Goal: Task Accomplishment & Management: Manage account settings

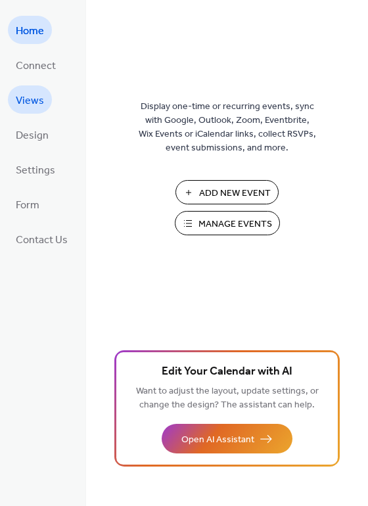
click at [36, 97] on span "Views" at bounding box center [30, 101] width 28 height 20
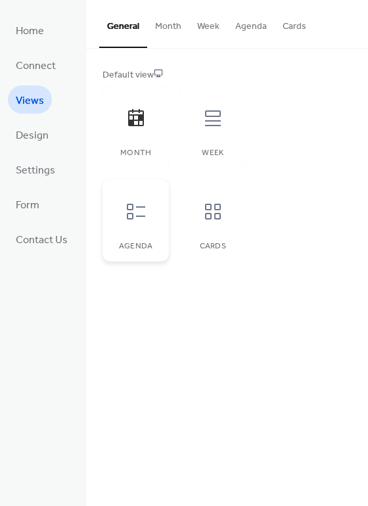
click at [128, 206] on icon at bounding box center [136, 211] width 21 height 21
click at [215, 219] on icon at bounding box center [212, 211] width 21 height 21
click at [220, 138] on div "Week" at bounding box center [212, 126] width 66 height 83
click at [134, 218] on icon at bounding box center [136, 211] width 21 height 21
click at [166, 25] on button "Month" at bounding box center [168, 23] width 42 height 47
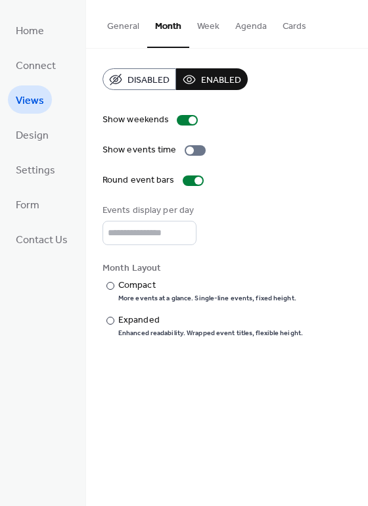
click at [200, 26] on button "Week" at bounding box center [208, 23] width 38 height 47
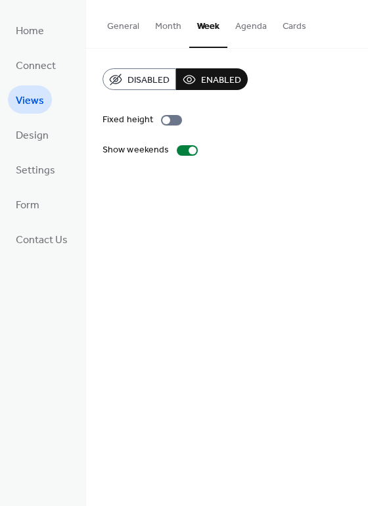
click at [249, 23] on button "Agenda" at bounding box center [250, 23] width 47 height 47
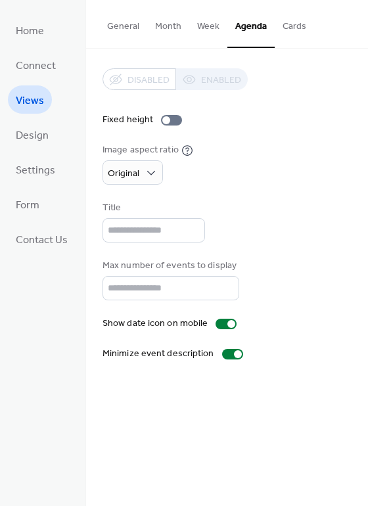
click at [295, 24] on button "Cards" at bounding box center [294, 23] width 39 height 47
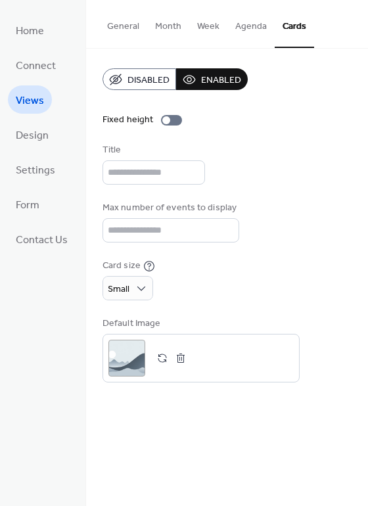
click at [250, 27] on button "Agenda" at bounding box center [250, 23] width 47 height 47
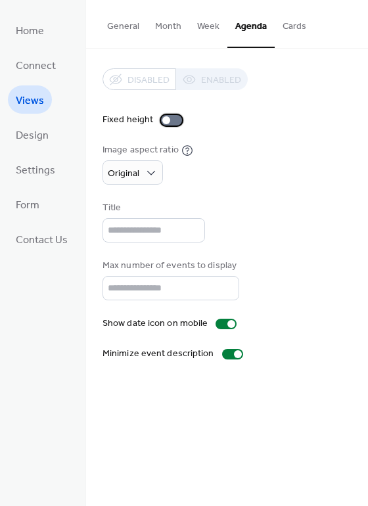
click at [170, 118] on div at bounding box center [171, 120] width 21 height 11
click at [169, 120] on div at bounding box center [171, 120] width 21 height 11
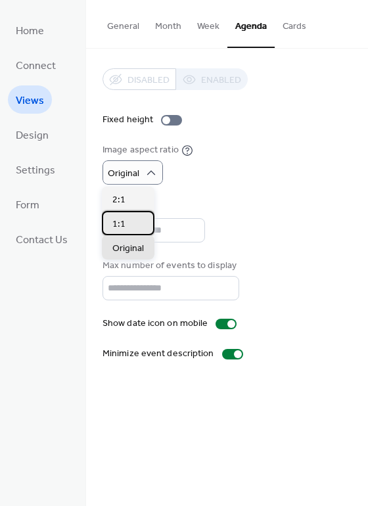
click at [115, 222] on span "1:1" at bounding box center [118, 225] width 13 height 14
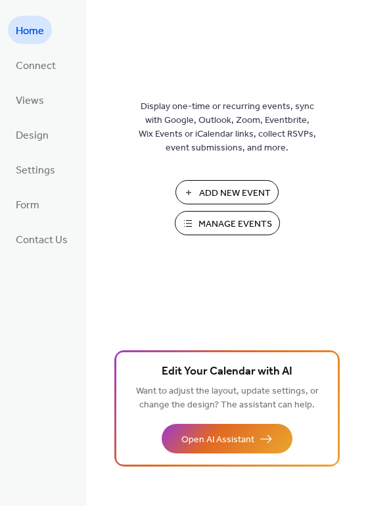
click at [203, 193] on span "Add New Event" at bounding box center [235, 194] width 72 height 14
click at [38, 62] on span "Connect" at bounding box center [36, 66] width 40 height 20
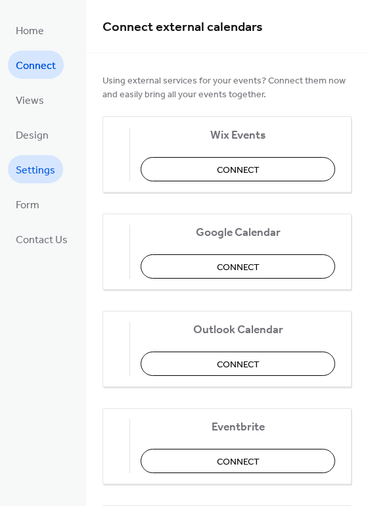
click at [36, 160] on span "Settings" at bounding box center [35, 170] width 39 height 20
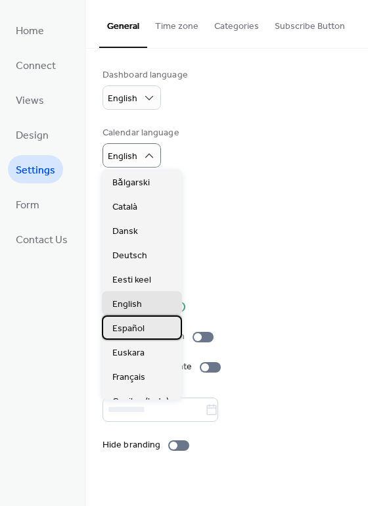
click at [123, 327] on span "Español" at bounding box center [128, 329] width 32 height 14
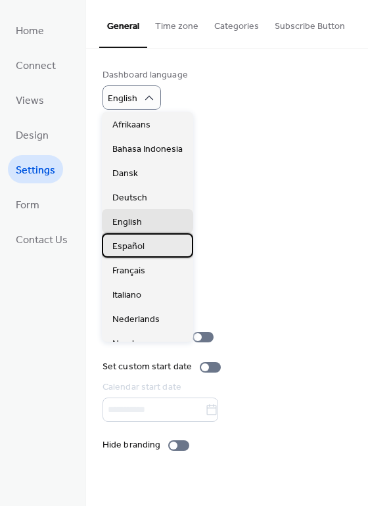
click at [138, 250] on span "Español" at bounding box center [128, 247] width 32 height 14
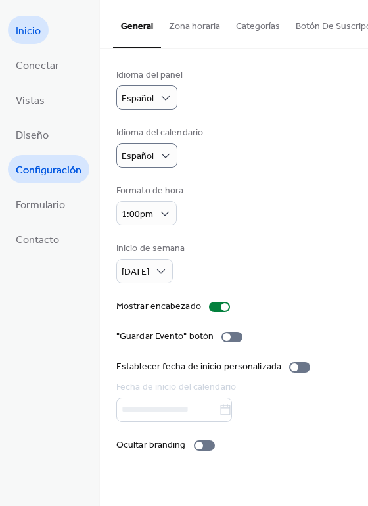
click at [37, 34] on span "Inicio" at bounding box center [28, 31] width 25 height 20
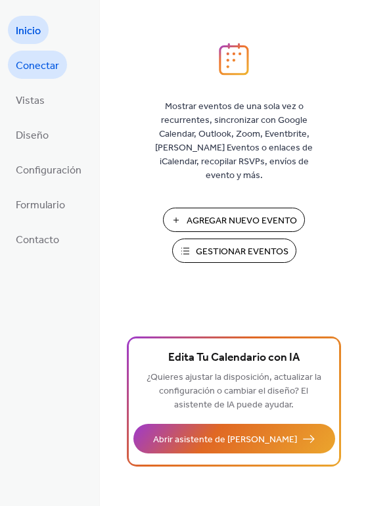
click at [43, 64] on span "Conectar" at bounding box center [37, 66] width 43 height 20
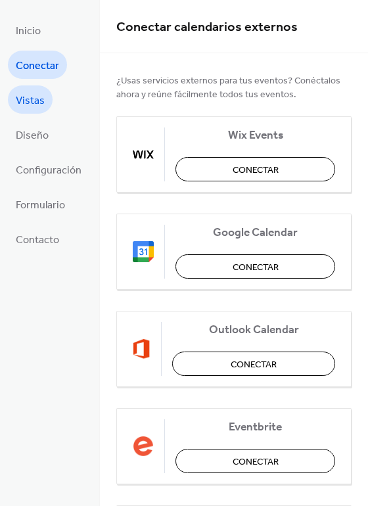
click at [40, 100] on span "Vistas" at bounding box center [30, 101] width 29 height 20
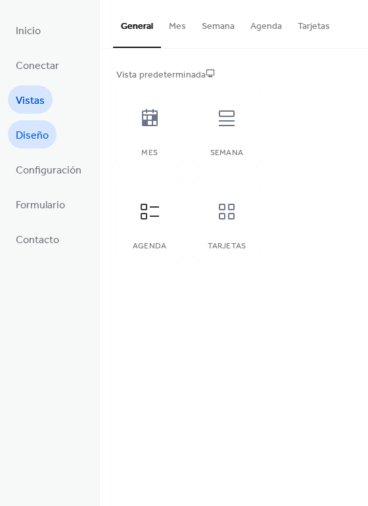
click at [37, 128] on span "Diseño" at bounding box center [32, 136] width 33 height 20
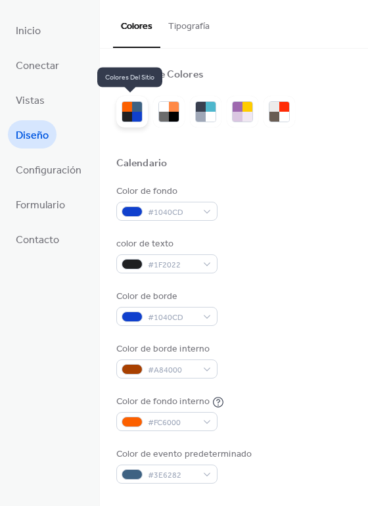
click at [133, 112] on div at bounding box center [137, 117] width 10 height 10
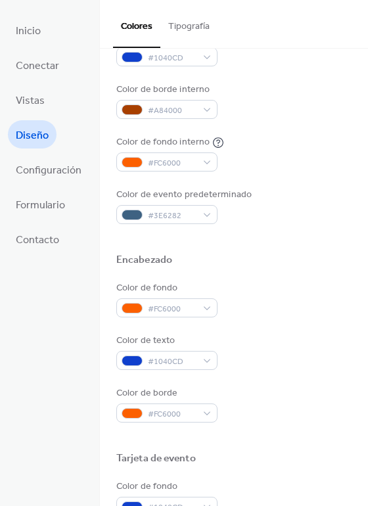
scroll to position [263, 0]
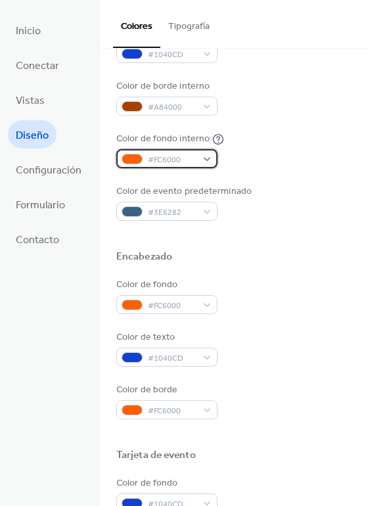
click at [195, 160] on div "#FC6000" at bounding box center [166, 158] width 101 height 19
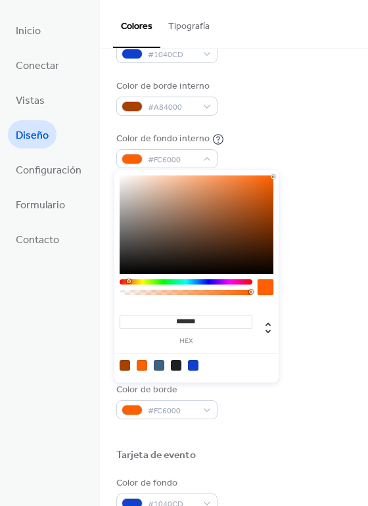
click at [122, 180] on div at bounding box center [197, 224] width 154 height 99
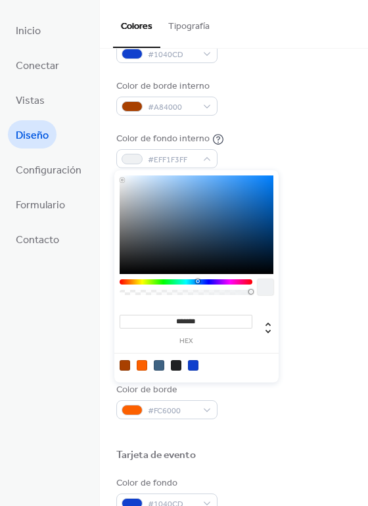
type input "*******"
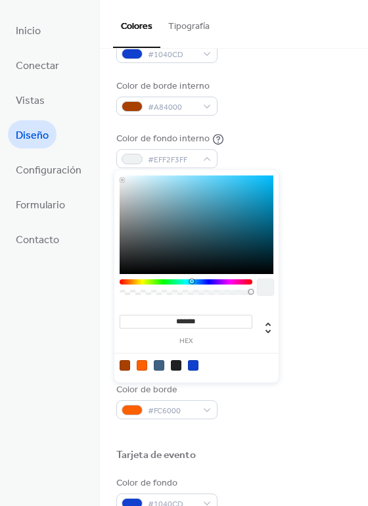
drag, startPoint x: 133, startPoint y: 280, endPoint x: 193, endPoint y: 282, distance: 59.8
click at [193, 282] on div at bounding box center [192, 281] width 4 height 4
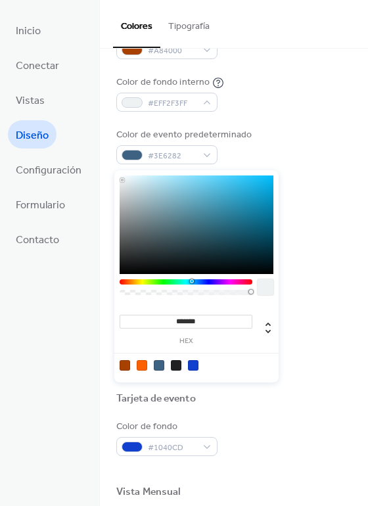
scroll to position [329, 0]
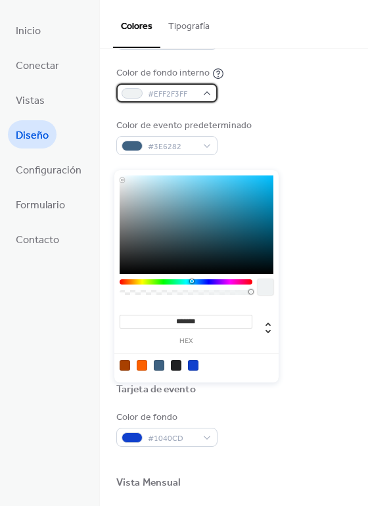
click at [134, 94] on div at bounding box center [132, 93] width 21 height 11
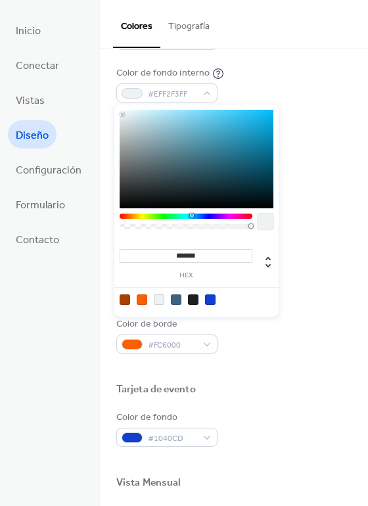
type input "*******"
click at [265, 115] on div at bounding box center [197, 159] width 154 height 99
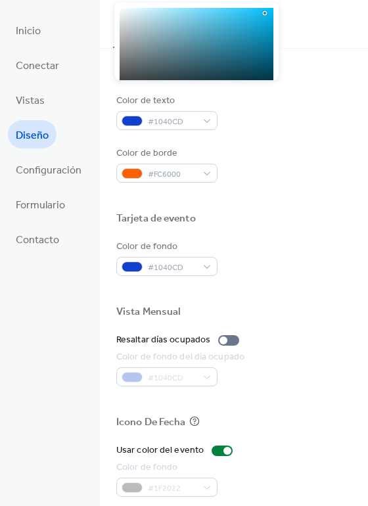
scroll to position [526, 0]
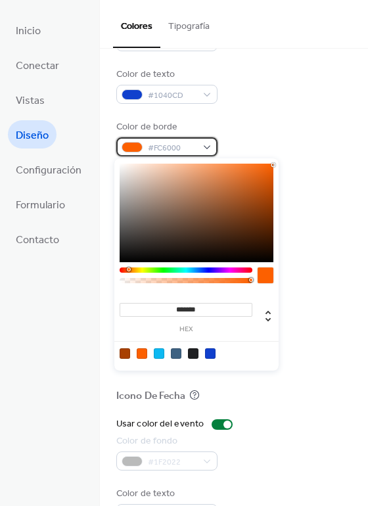
click at [170, 150] on span "#FC6000" at bounding box center [172, 148] width 49 height 14
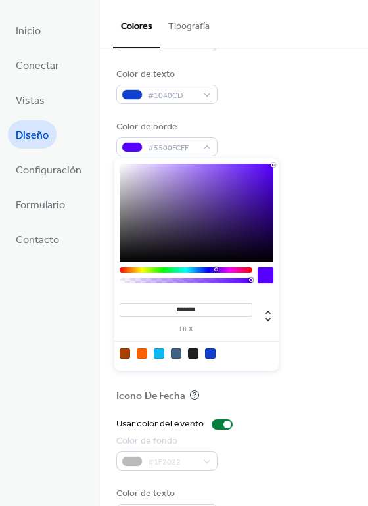
drag, startPoint x: 127, startPoint y: 268, endPoint x: 216, endPoint y: 267, distance: 88.7
click at [216, 267] on div at bounding box center [216, 269] width 4 height 4
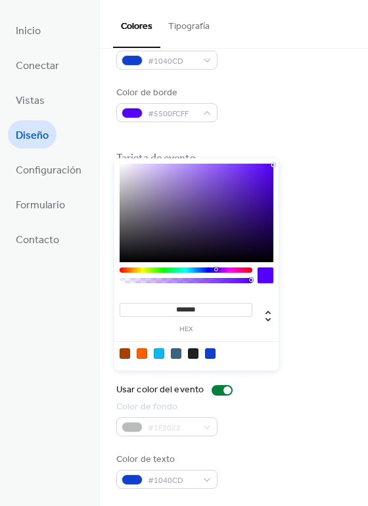
scroll to position [561, 0]
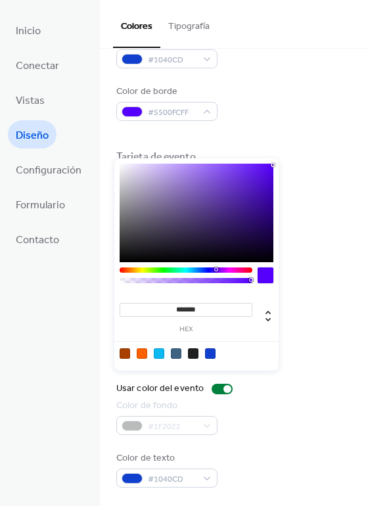
click at [269, 195] on div at bounding box center [197, 213] width 154 height 99
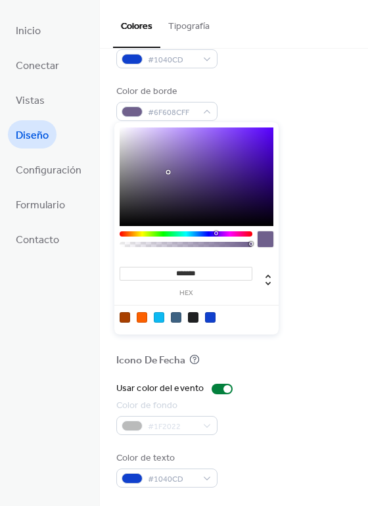
click at [168, 172] on div at bounding box center [197, 177] width 154 height 99
type input "*******"
click at [199, 134] on div at bounding box center [197, 177] width 154 height 99
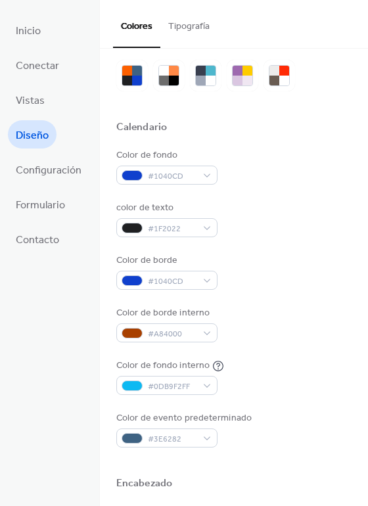
scroll to position [0, 0]
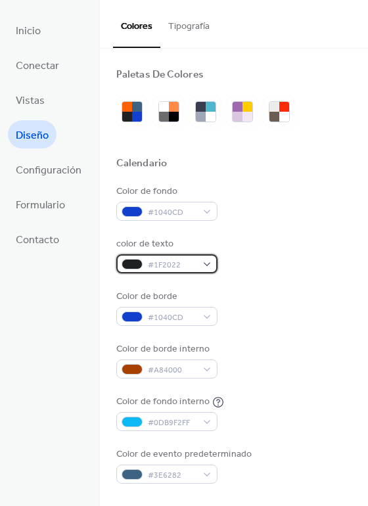
click at [135, 265] on div at bounding box center [132, 264] width 21 height 11
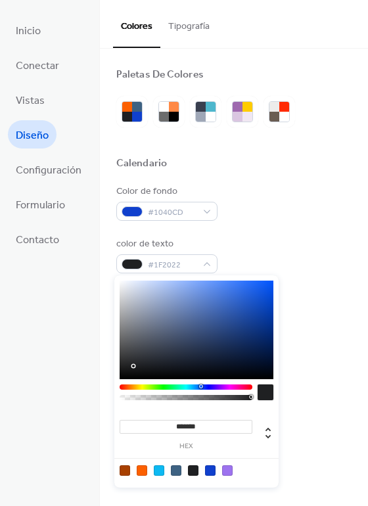
type input "*******"
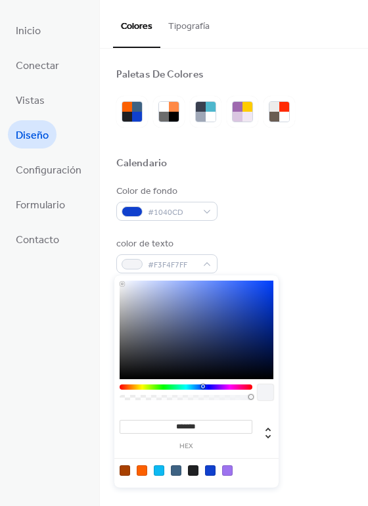
click at [122, 284] on div at bounding box center [197, 330] width 154 height 99
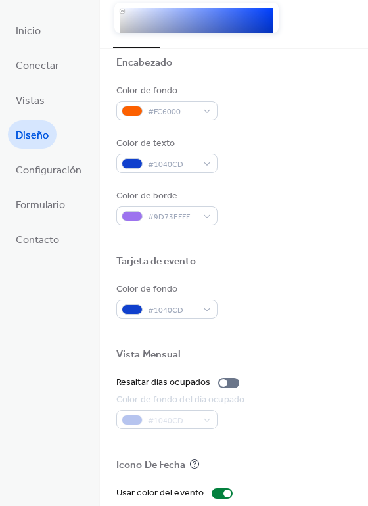
scroll to position [460, 0]
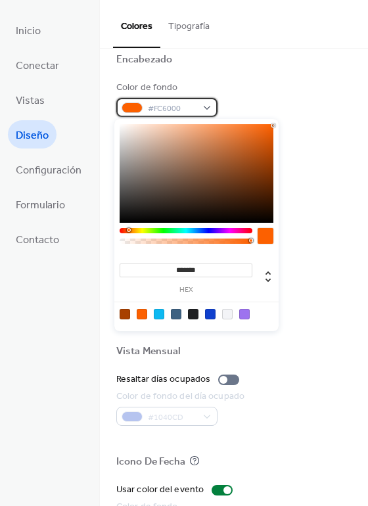
click at [202, 104] on div "#FC6000" at bounding box center [166, 107] width 101 height 19
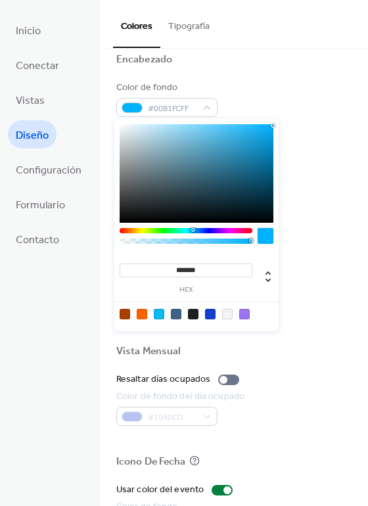
click at [193, 229] on div at bounding box center [186, 230] width 133 height 5
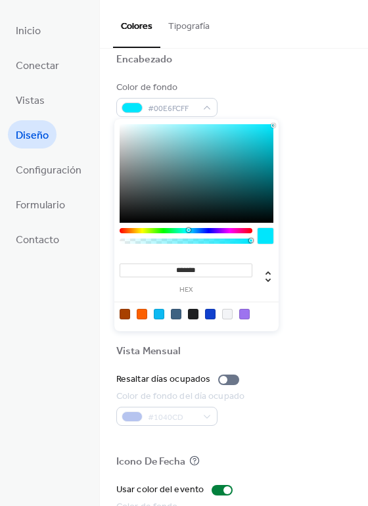
click at [188, 229] on div at bounding box center [186, 230] width 133 height 5
type input "*******"
click at [190, 231] on div at bounding box center [189, 230] width 4 height 4
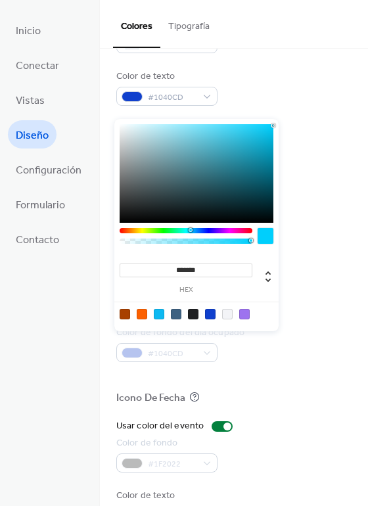
scroll to position [526, 0]
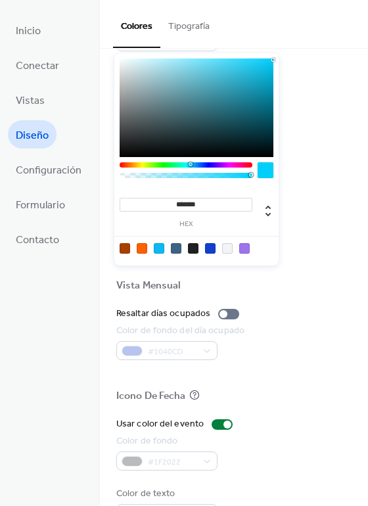
click at [307, 132] on div "Color de borde #9D73EFFF" at bounding box center [233, 138] width 235 height 36
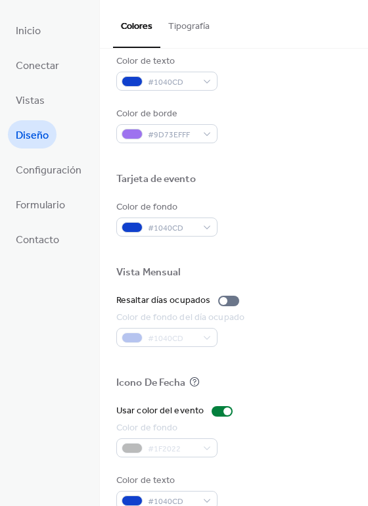
scroll to position [561, 0]
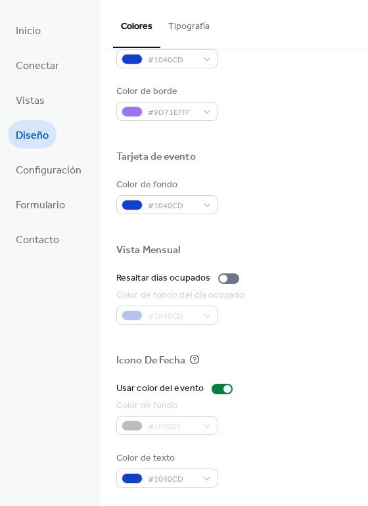
click at [131, 424] on div "#1F2022" at bounding box center [166, 425] width 101 height 19
click at [167, 420] on div "#1F2022" at bounding box center [166, 425] width 101 height 19
click at [202, 429] on div "#1F2022" at bounding box center [166, 425] width 101 height 19
click at [186, 386] on div "Usar color del evento" at bounding box center [159, 389] width 87 height 14
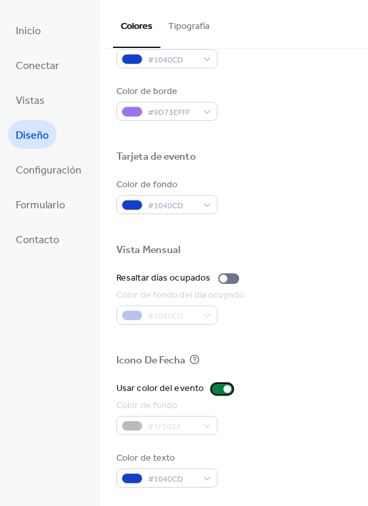
click at [186, 386] on div "Usar color del evento" at bounding box center [159, 389] width 87 height 14
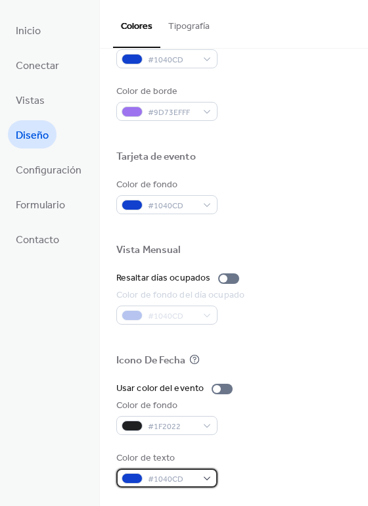
click at [132, 476] on div at bounding box center [132, 478] width 21 height 11
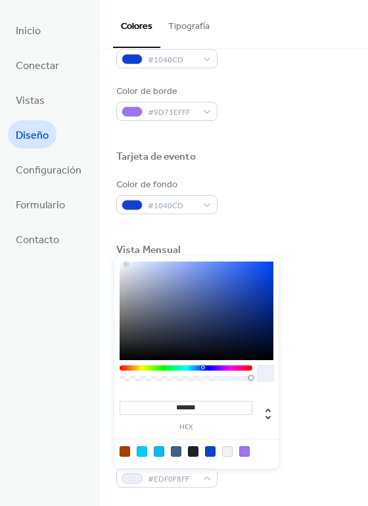
click at [127, 264] on div at bounding box center [197, 311] width 154 height 99
click at [133, 264] on div at bounding box center [197, 311] width 154 height 99
type input "*******"
click at [141, 264] on div at bounding box center [197, 311] width 154 height 99
click at [315, 413] on div "Color de fondo #1F2022" at bounding box center [233, 417] width 235 height 36
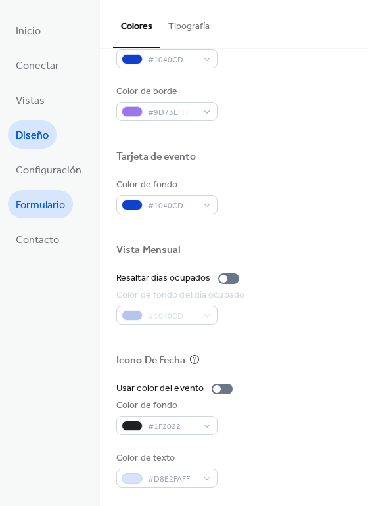
click at [48, 201] on span "Formulario" at bounding box center [40, 205] width 49 height 20
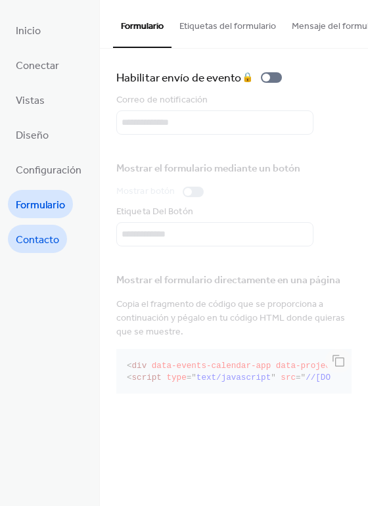
click at [39, 238] on span "Contacto" at bounding box center [37, 240] width 43 height 20
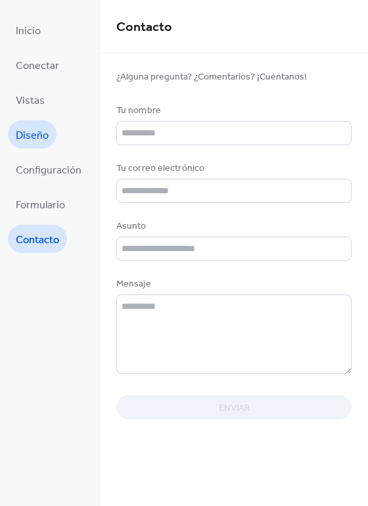
click at [29, 126] on span "Diseño" at bounding box center [32, 136] width 33 height 20
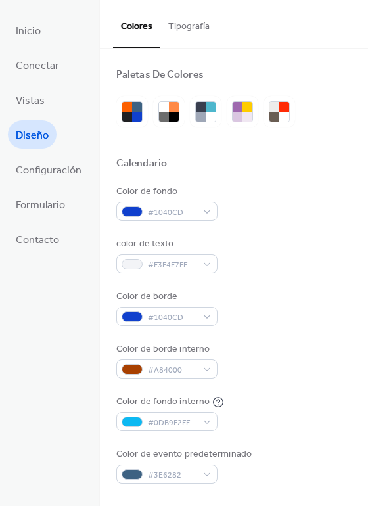
click at [185, 26] on button "Tipografía" at bounding box center [188, 23] width 57 height 47
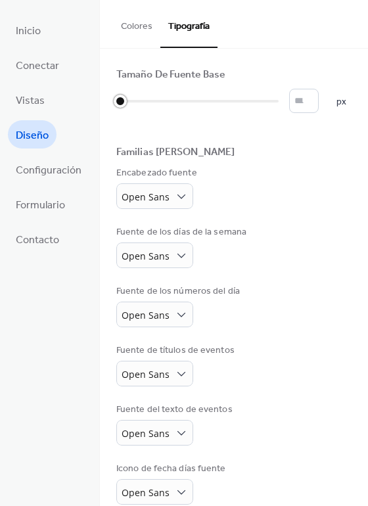
drag, startPoint x: 114, startPoint y: 101, endPoint x: 124, endPoint y: 104, distance: 10.0
click at [124, 104] on div at bounding box center [197, 101] width 162 height 21
type input "*"
click at [128, 103] on div at bounding box center [127, 101] width 23 height 21
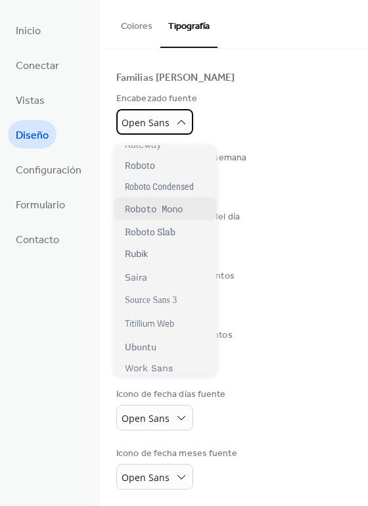
scroll to position [969, 0]
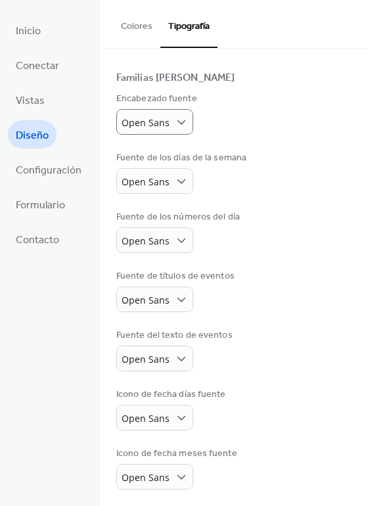
click at [278, 324] on div "Tamaño De Fuente Base * px Familias de Fuentes Encabezado fuente Open Sans Fuen…" at bounding box center [233, 242] width 235 height 496
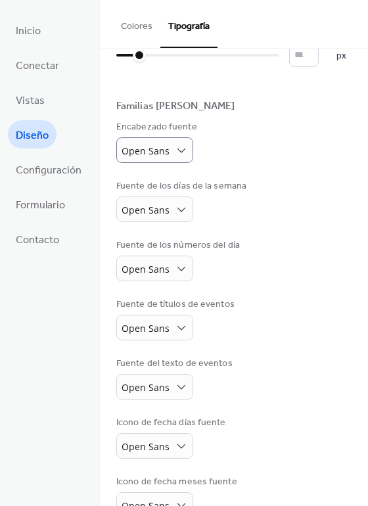
scroll to position [0, 0]
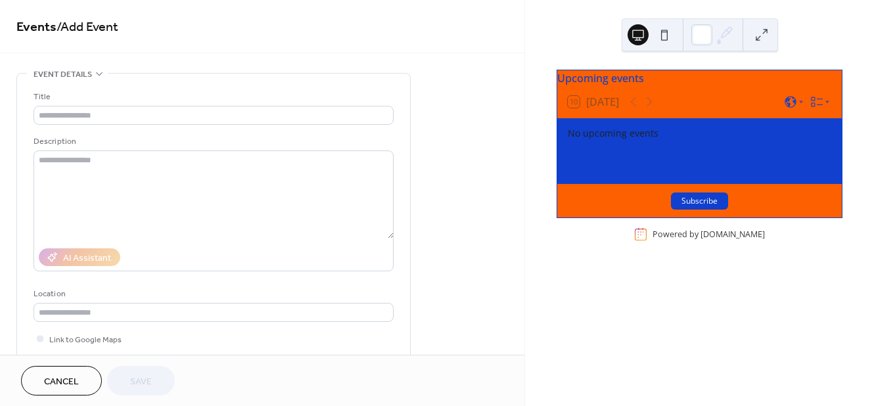
click at [760, 39] on button at bounding box center [761, 34] width 21 height 21
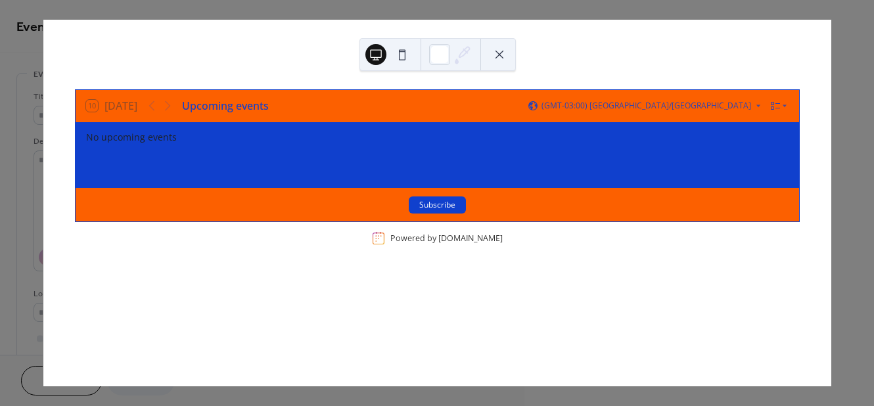
click at [487, 60] on div at bounding box center [437, 54] width 156 height 33
click at [494, 56] on button at bounding box center [499, 54] width 21 height 21
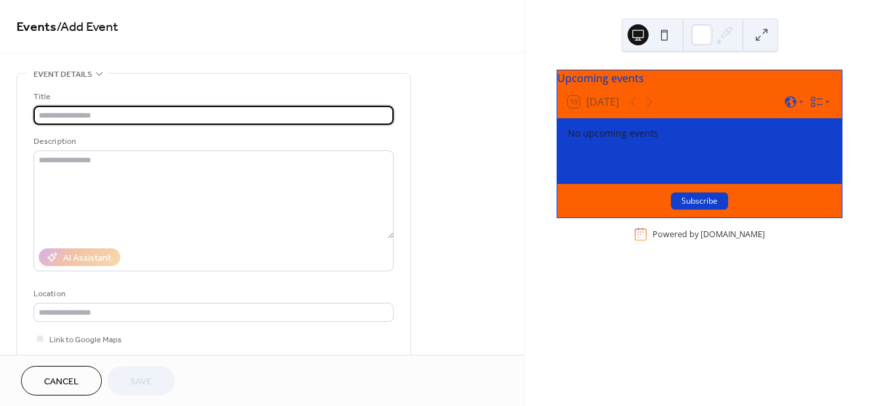
click at [58, 112] on input "text" at bounding box center [214, 115] width 360 height 19
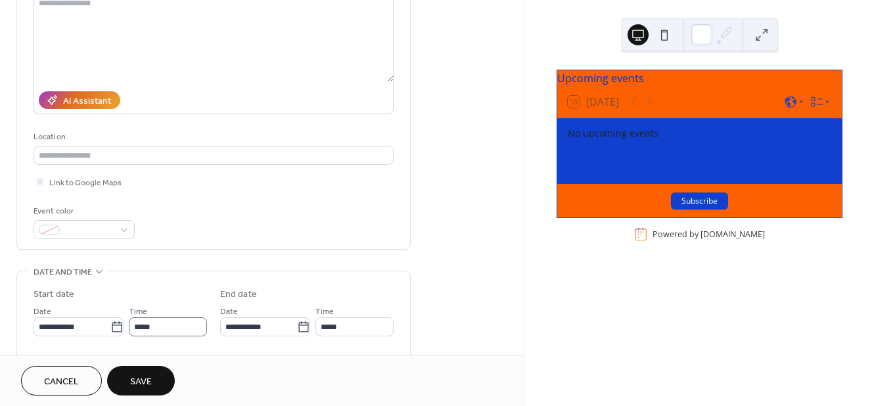
scroll to position [197, 0]
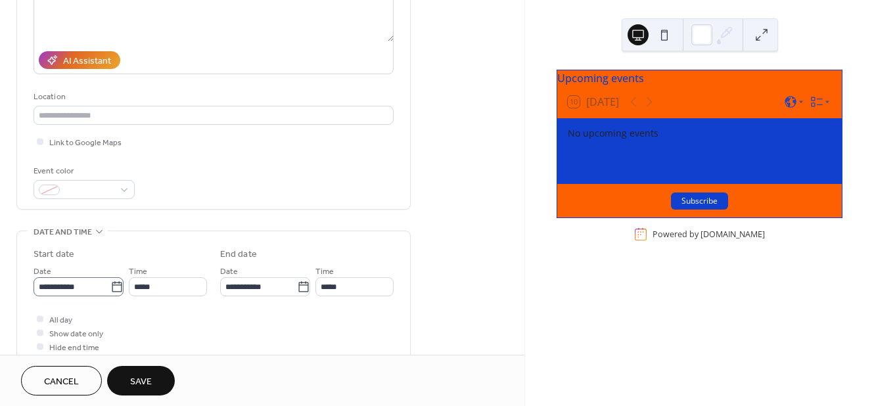
type input "**********"
click at [112, 285] on body "**********" at bounding box center [437, 203] width 874 height 406
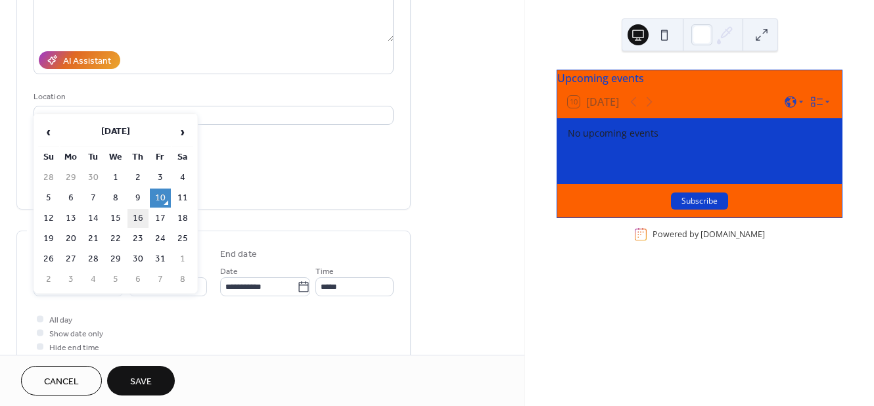
click at [142, 214] on td "16" at bounding box center [138, 218] width 21 height 19
type input "**********"
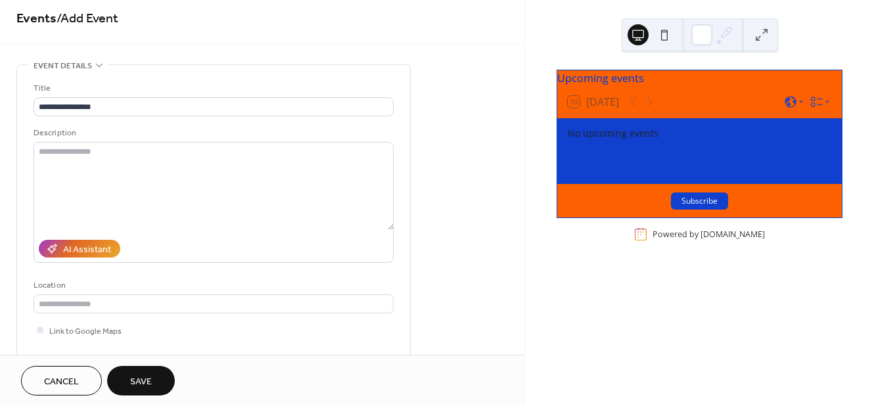
scroll to position [0, 0]
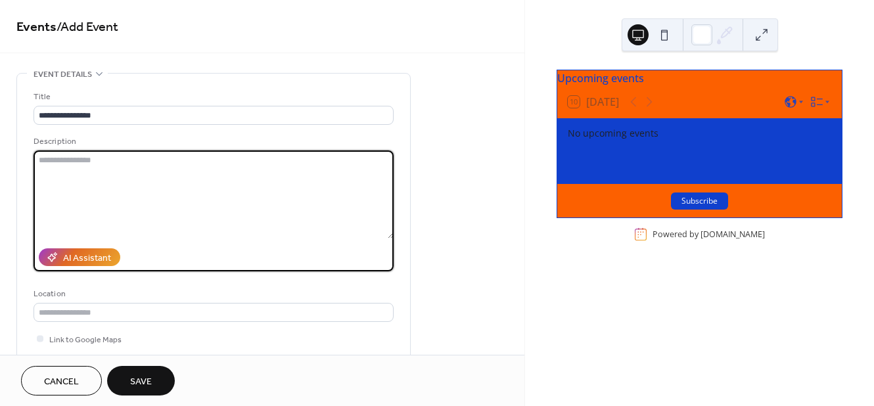
click at [92, 156] on textarea at bounding box center [214, 195] width 360 height 88
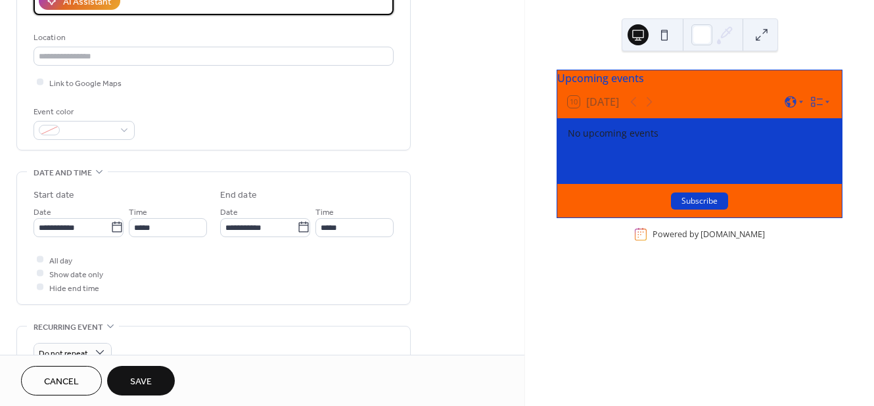
scroll to position [263, 0]
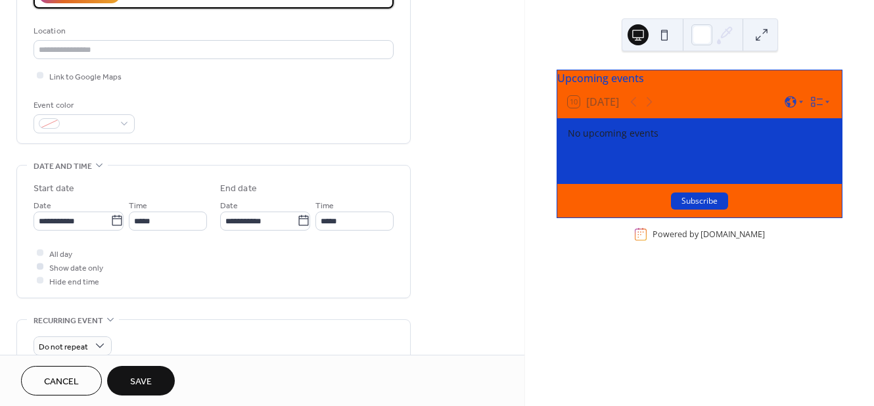
type textarea "**********"
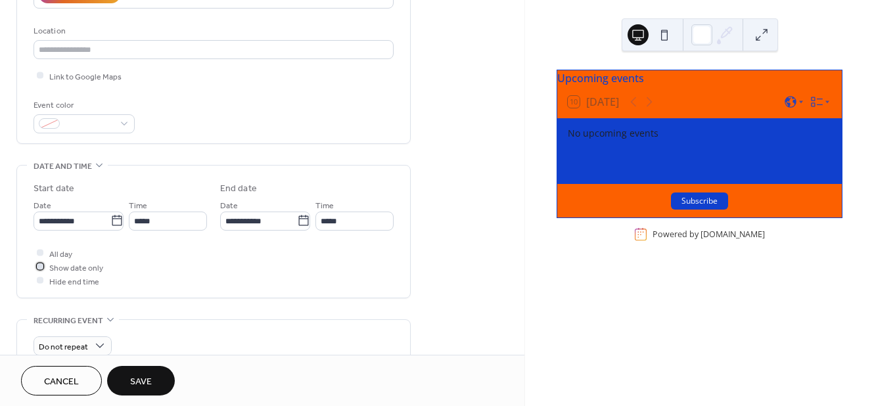
click at [41, 268] on div at bounding box center [40, 267] width 7 height 7
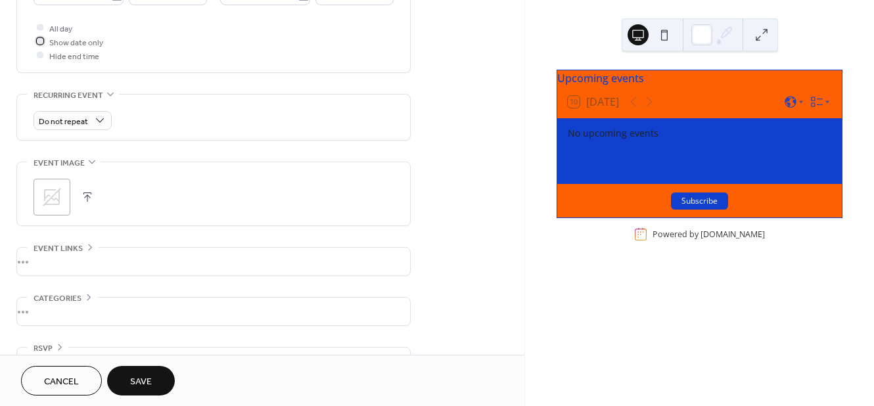
scroll to position [521, 0]
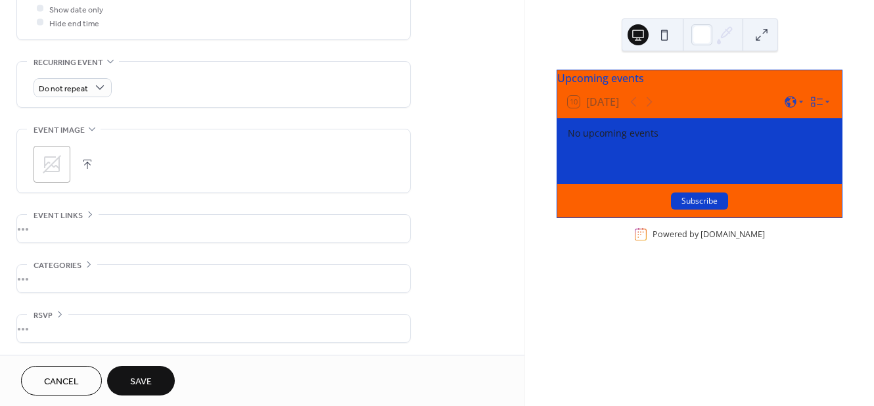
click at [129, 375] on button "Save" at bounding box center [141, 381] width 68 height 30
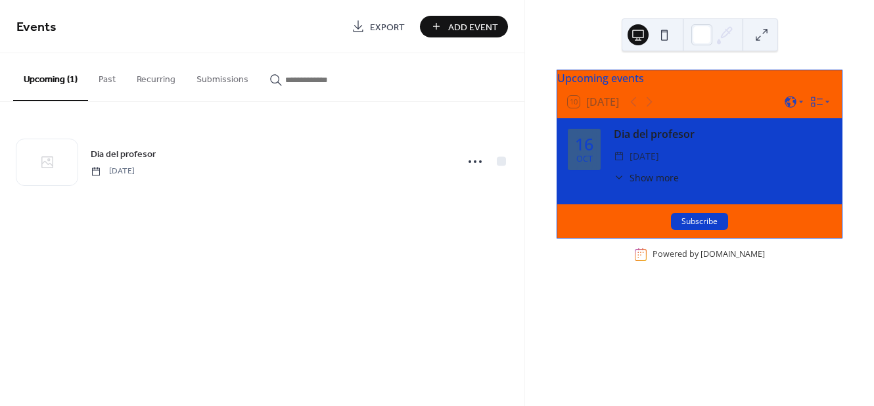
click at [618, 86] on div "Upcoming events" at bounding box center [699, 78] width 285 height 16
click at [653, 86] on div "Upcoming events" at bounding box center [699, 78] width 285 height 16
click at [811, 107] on icon at bounding box center [817, 102] width 12 height 10
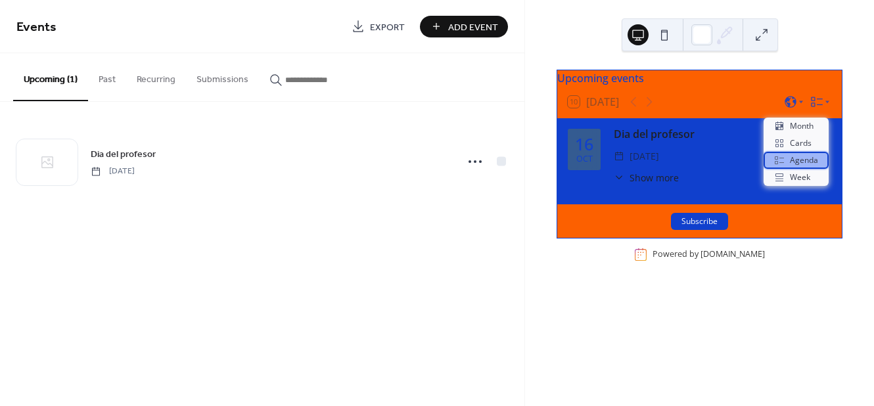
click at [802, 160] on span "Agenda" at bounding box center [804, 160] width 28 height 12
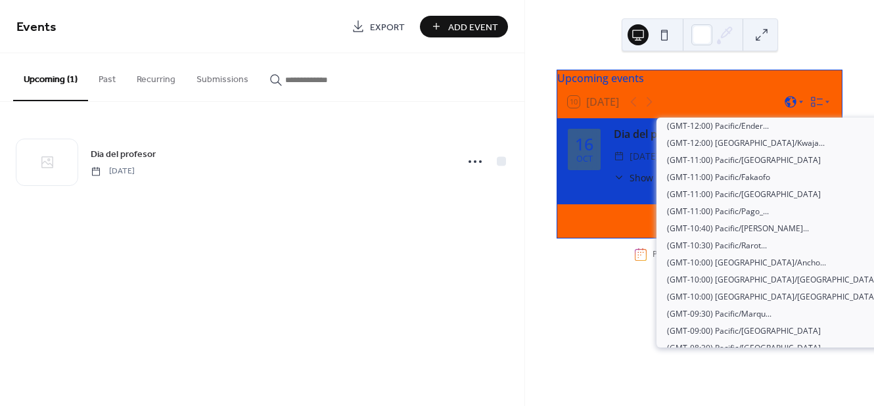
click at [793, 108] on icon at bounding box center [790, 101] width 13 height 13
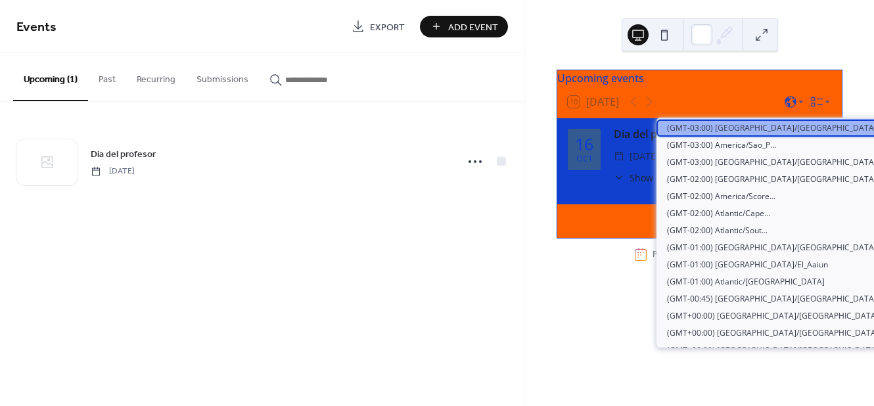
click at [735, 128] on span "(GMT-03:00) [GEOGRAPHIC_DATA]/[GEOGRAPHIC_DATA]" at bounding box center [772, 128] width 210 height 12
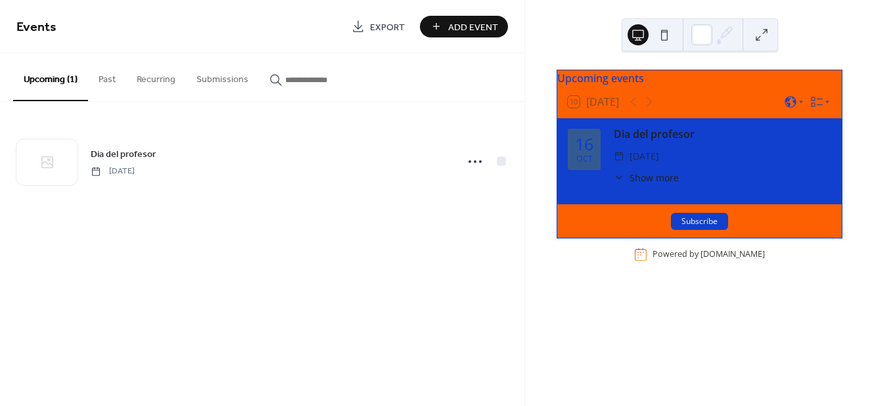
drag, startPoint x: 777, startPoint y: 175, endPoint x: 819, endPoint y: 84, distance: 100.3
click at [819, 84] on div "Upcoming events" at bounding box center [699, 78] width 285 height 16
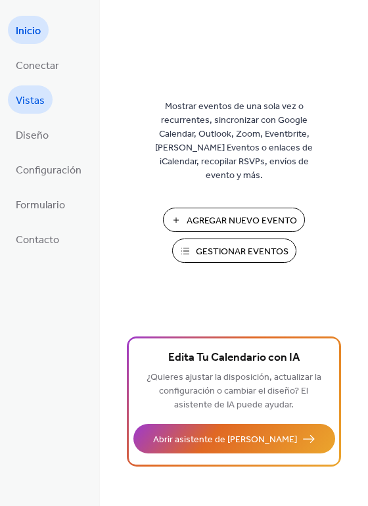
click at [37, 95] on span "Vistas" at bounding box center [30, 101] width 29 height 20
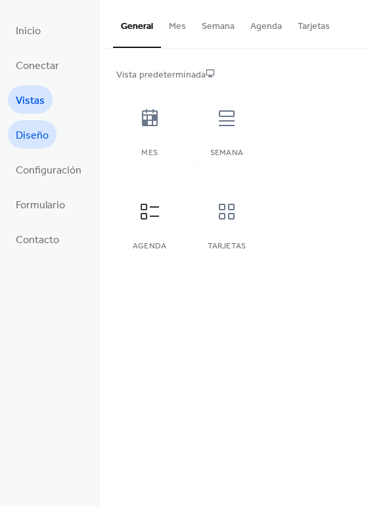
click at [35, 131] on span "Diseño" at bounding box center [32, 136] width 33 height 20
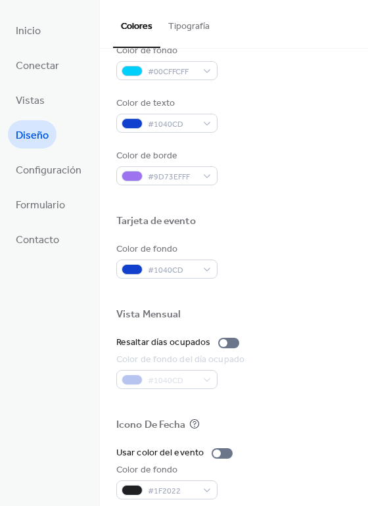
scroll to position [561, 0]
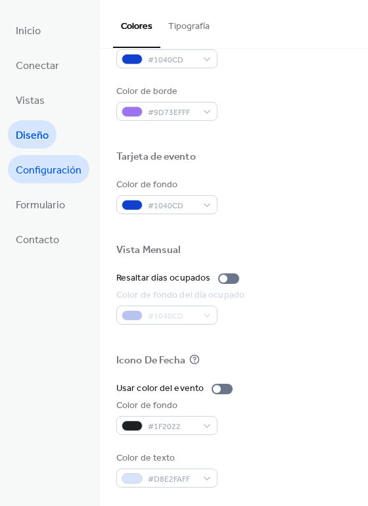
click at [41, 160] on span "Configuración" at bounding box center [49, 170] width 66 height 20
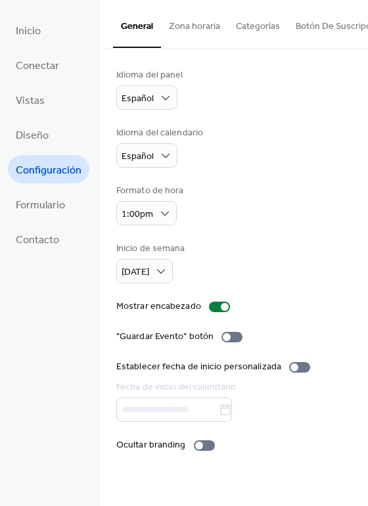
click at [298, 24] on button "Botón De Suscripción" at bounding box center [339, 23] width 103 height 47
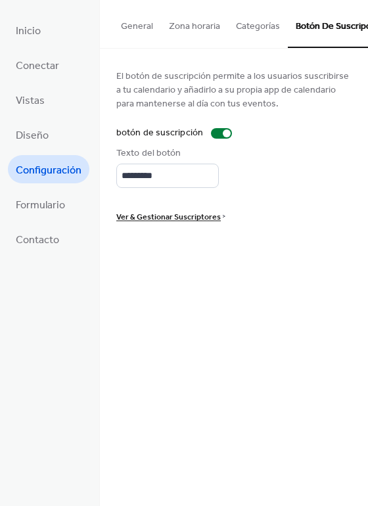
click at [246, 28] on button "Categorías" at bounding box center [258, 23] width 60 height 47
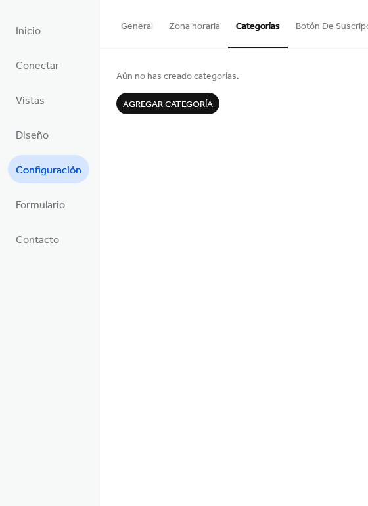
click at [182, 31] on button "Zona horaria" at bounding box center [194, 23] width 67 height 47
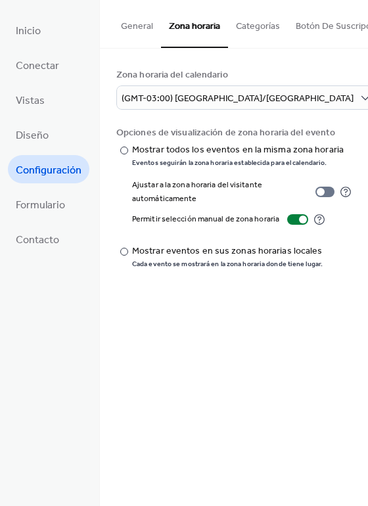
click at [148, 28] on button "General" at bounding box center [137, 23] width 48 height 47
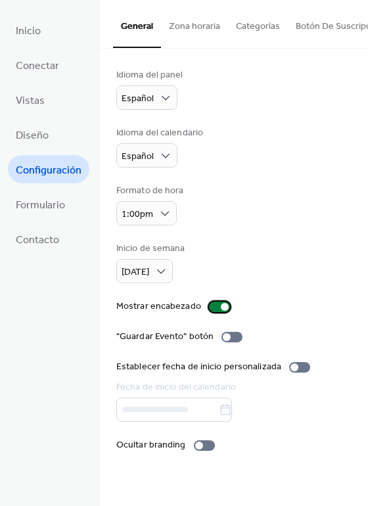
click at [214, 306] on div at bounding box center [219, 307] width 21 height 11
click at [215, 306] on div at bounding box center [219, 307] width 21 height 11
click at [232, 338] on div at bounding box center [231, 337] width 21 height 11
click at [233, 338] on div at bounding box center [237, 337] width 8 height 8
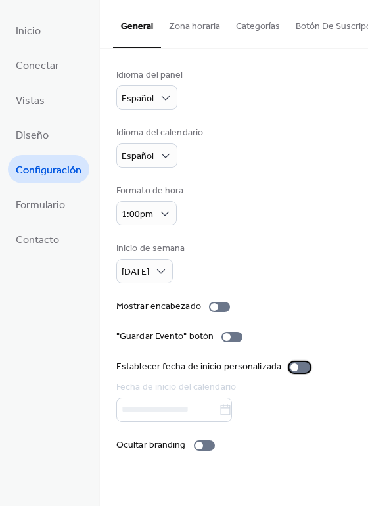
click at [291, 369] on div at bounding box center [299, 367] width 21 height 11
click at [292, 370] on div at bounding box center [299, 367] width 21 height 11
click at [301, 369] on div at bounding box center [305, 367] width 8 height 8
click at [61, 205] on span "Formulario" at bounding box center [40, 205] width 49 height 20
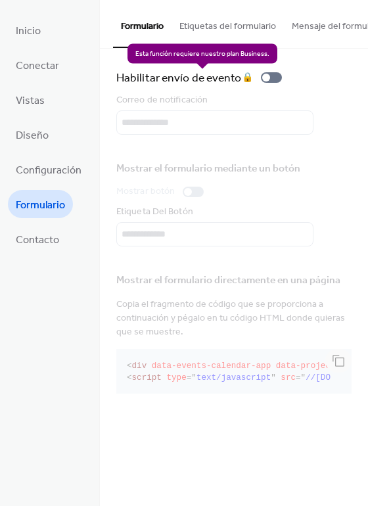
click at [278, 79] on div "Habilitar envío de evento 🔒" at bounding box center [201, 77] width 171 height 18
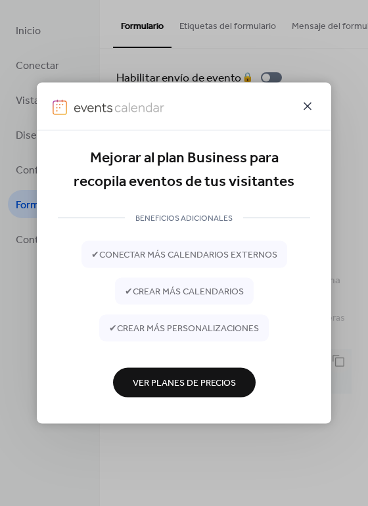
click at [306, 106] on icon at bounding box center [308, 107] width 16 height 16
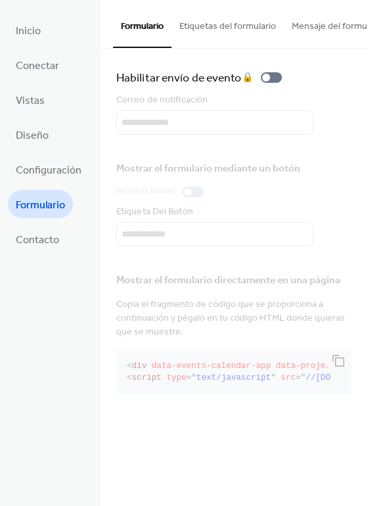
click at [227, 27] on button "Etiquetas del formulario" at bounding box center [228, 23] width 112 height 47
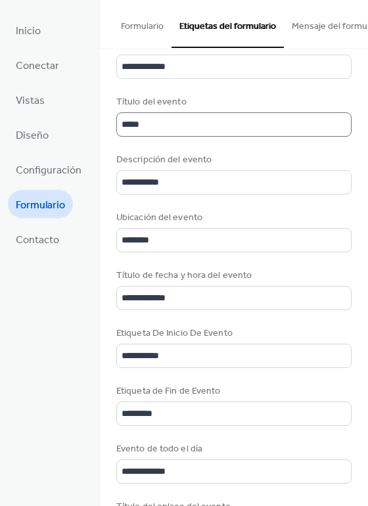
scroll to position [394, 0]
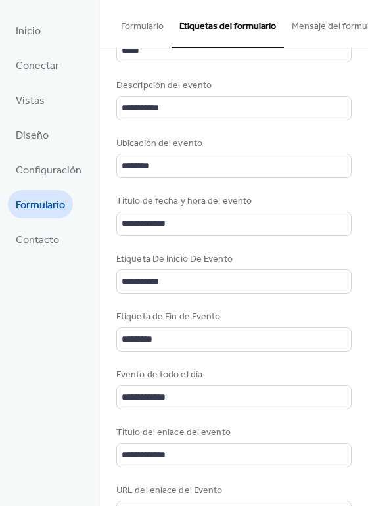
click at [315, 24] on button "Mensaje del formulario" at bounding box center [338, 23] width 108 height 47
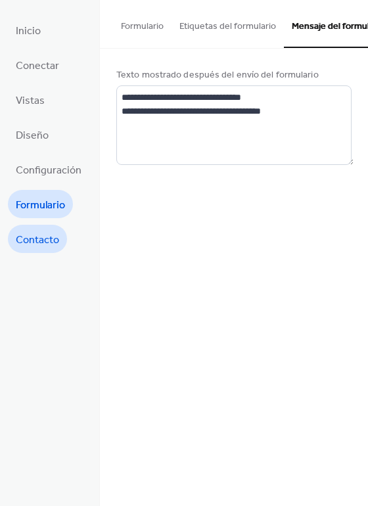
click at [51, 237] on span "Contacto" at bounding box center [37, 240] width 43 height 20
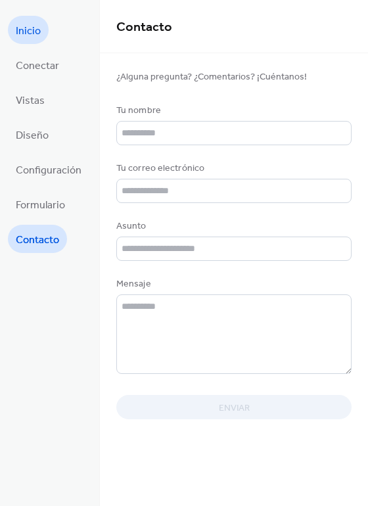
click at [33, 25] on span "Inicio" at bounding box center [28, 31] width 25 height 20
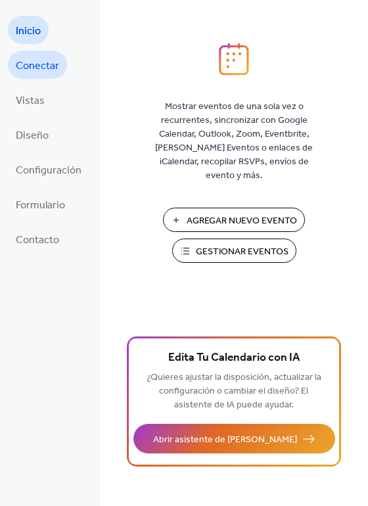
click at [43, 70] on span "Conectar" at bounding box center [37, 66] width 43 height 20
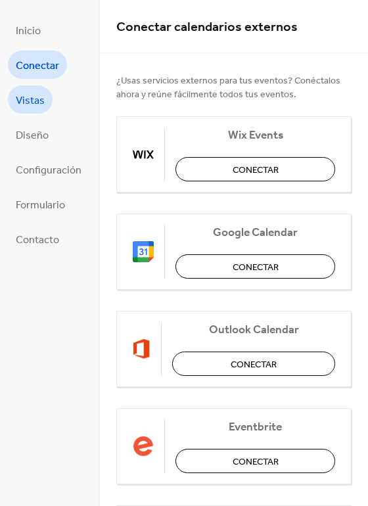
click at [30, 108] on span "Vistas" at bounding box center [30, 101] width 29 height 20
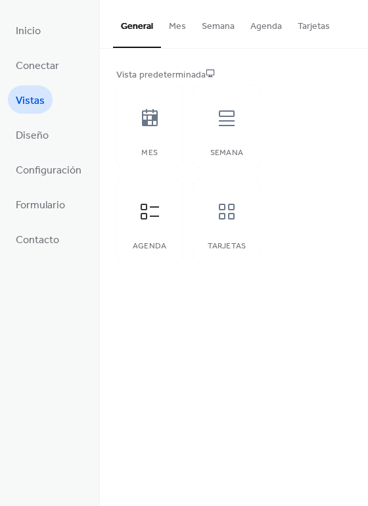
click at [177, 23] on button "Mes" at bounding box center [177, 23] width 33 height 47
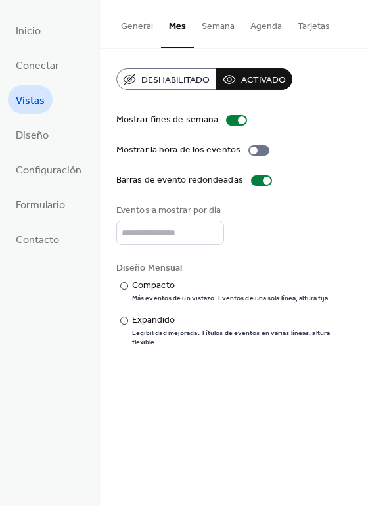
click at [177, 80] on span "Deshabilitado" at bounding box center [175, 81] width 68 height 14
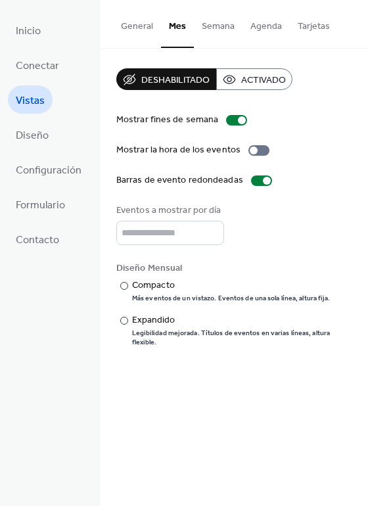
click at [214, 24] on button "Semana" at bounding box center [218, 23] width 49 height 47
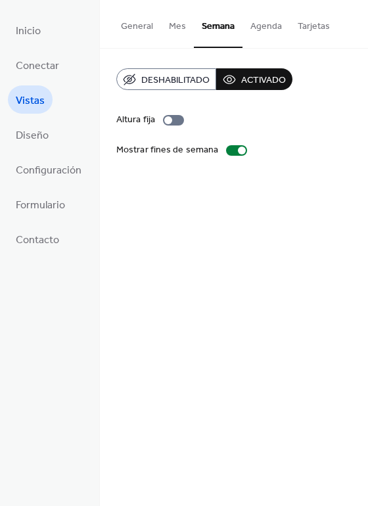
click at [196, 78] on span "Deshabilitado" at bounding box center [175, 81] width 68 height 14
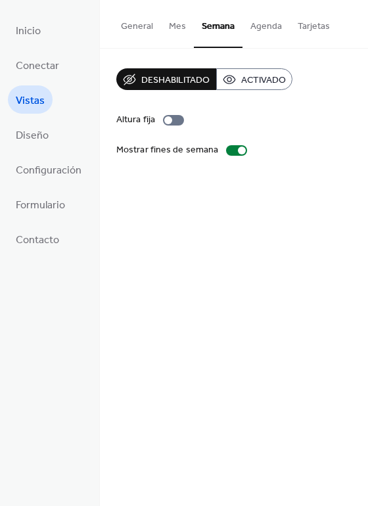
click at [248, 24] on button "Agenda" at bounding box center [266, 23] width 47 height 47
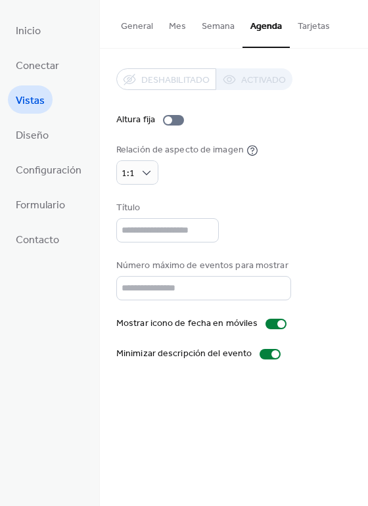
click at [313, 22] on button "Tarjetas" at bounding box center [314, 23] width 48 height 47
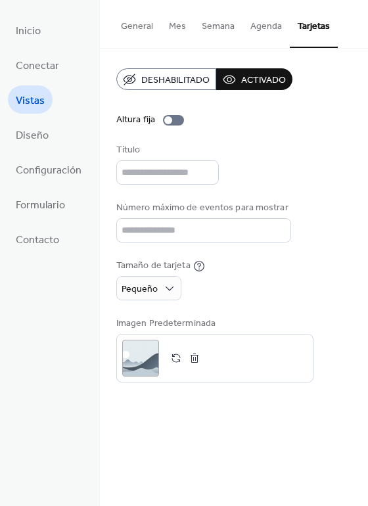
click at [162, 84] on span "Deshabilitado" at bounding box center [175, 81] width 68 height 14
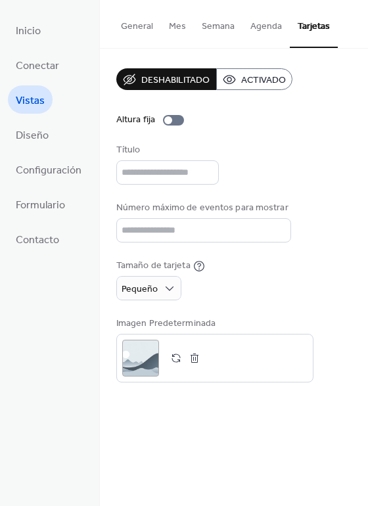
click at [242, 78] on span "Activado" at bounding box center [263, 81] width 45 height 14
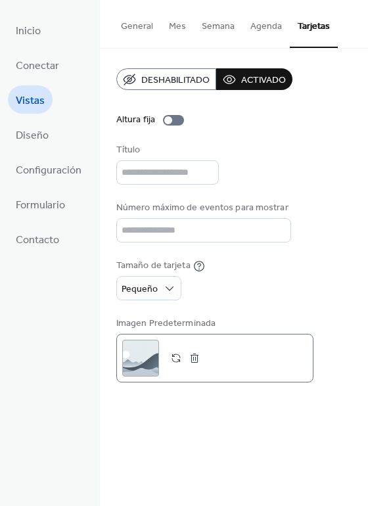
click at [133, 356] on div ";" at bounding box center [140, 358] width 37 height 37
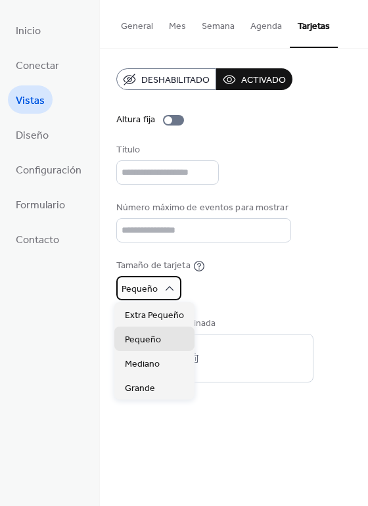
click at [169, 289] on icon at bounding box center [170, 288] width 9 height 5
click at [135, 28] on button "General" at bounding box center [137, 23] width 48 height 47
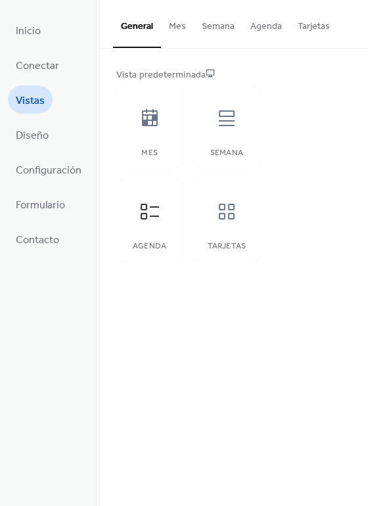
click at [172, 26] on button "Mes" at bounding box center [177, 23] width 33 height 47
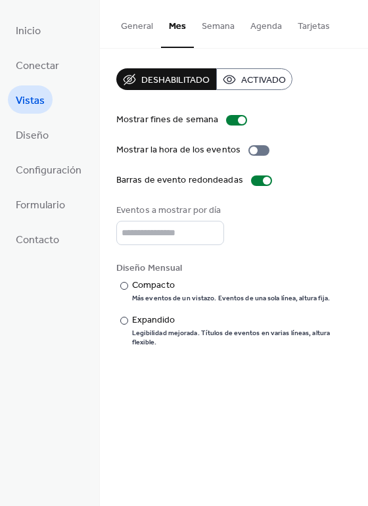
click at [214, 30] on button "Semana" at bounding box center [218, 23] width 49 height 47
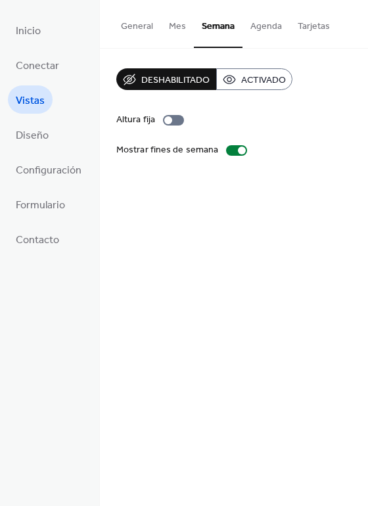
click at [265, 29] on button "Agenda" at bounding box center [266, 23] width 47 height 47
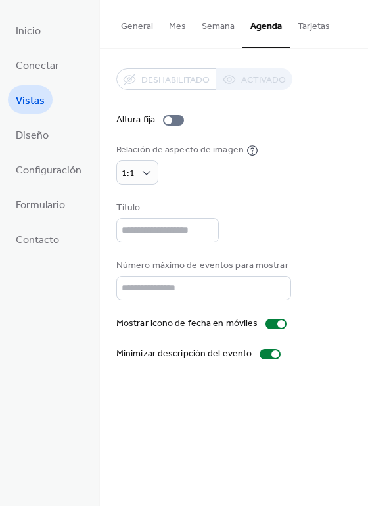
click at [146, 27] on button "General" at bounding box center [137, 23] width 48 height 47
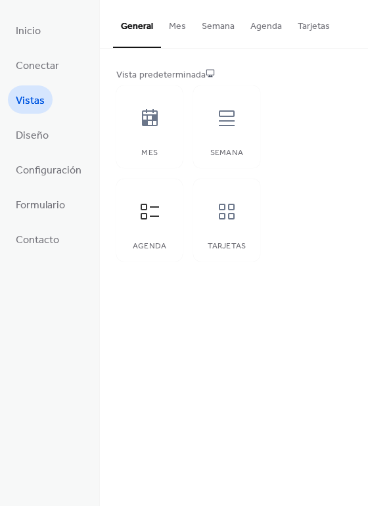
click at [136, 27] on button "General" at bounding box center [137, 24] width 48 height 48
click at [155, 215] on icon at bounding box center [150, 212] width 18 height 16
click at [51, 128] on link "Diseño" at bounding box center [32, 134] width 49 height 28
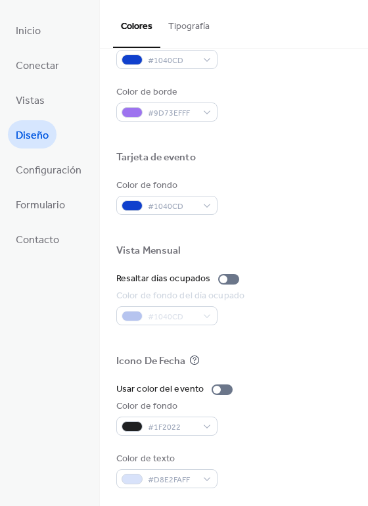
scroll to position [561, 0]
click at [203, 22] on button "Tipografía" at bounding box center [188, 23] width 57 height 47
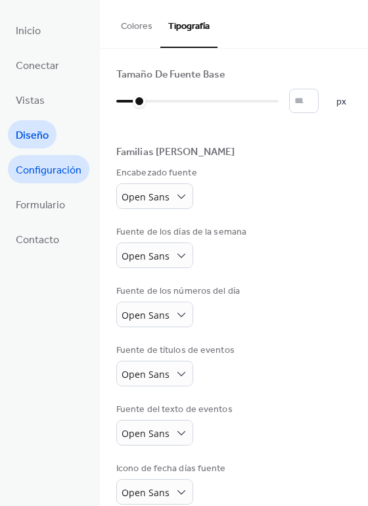
click at [33, 167] on span "Configuración" at bounding box center [49, 170] width 66 height 20
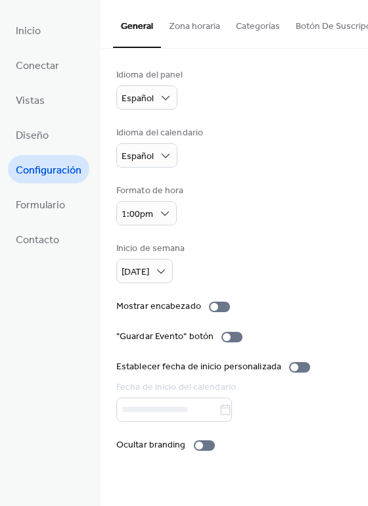
click at [315, 25] on button "Botón De Suscripción" at bounding box center [339, 23] width 103 height 47
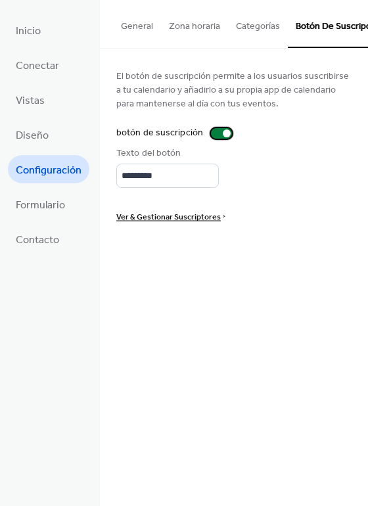
click at [223, 136] on div at bounding box center [227, 133] width 8 height 8
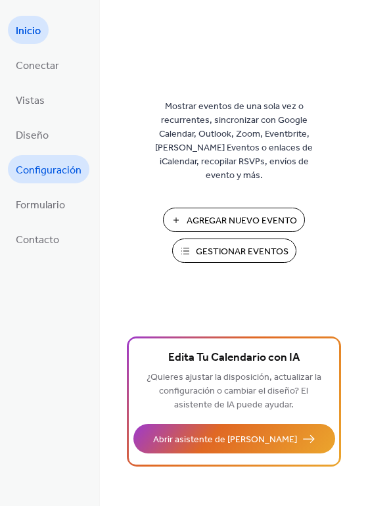
click at [45, 165] on span "Configuración" at bounding box center [49, 170] width 66 height 20
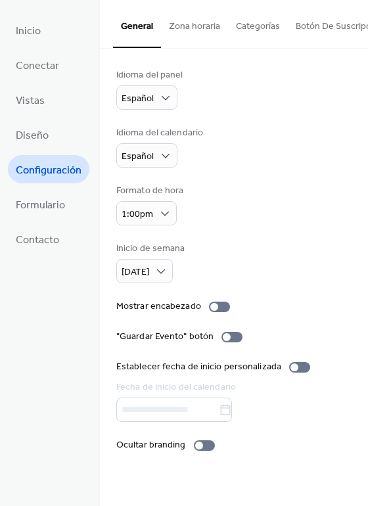
click at [292, 28] on button "Botón De Suscripción" at bounding box center [339, 23] width 103 height 47
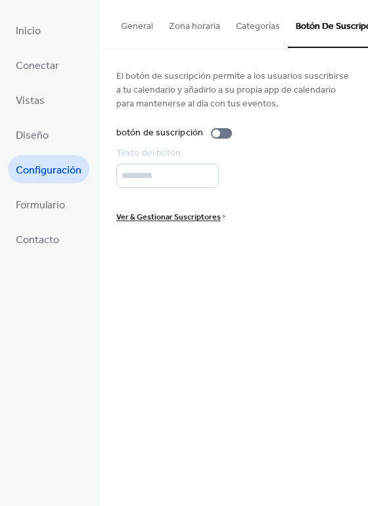
click at [269, 34] on button "Categorías" at bounding box center [258, 23] width 60 height 47
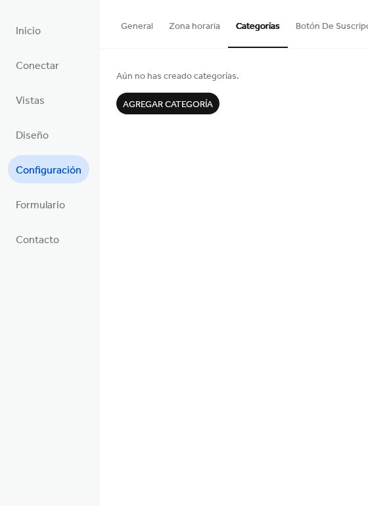
click at [187, 25] on button "Zona horaria" at bounding box center [194, 23] width 67 height 47
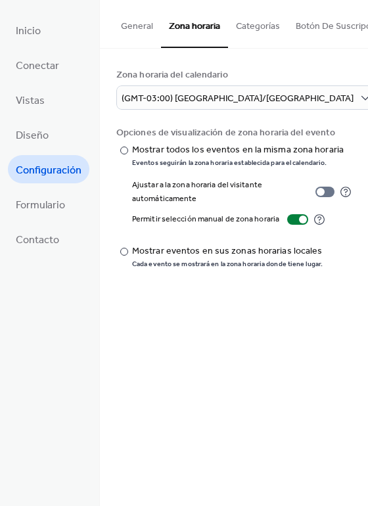
click at [146, 29] on button "General" at bounding box center [137, 23] width 48 height 47
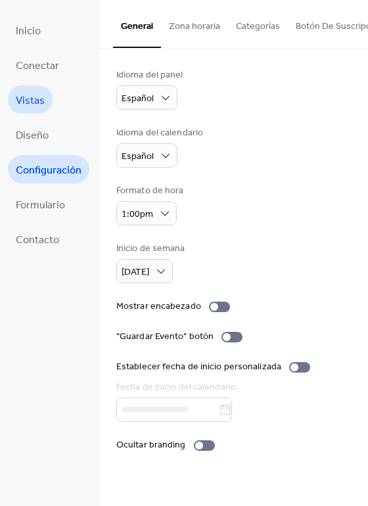
click at [37, 100] on span "Vistas" at bounding box center [30, 101] width 29 height 20
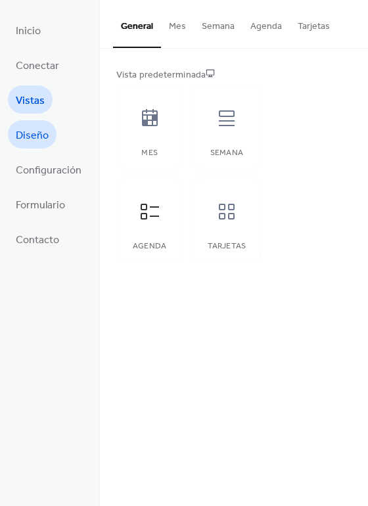
click at [47, 137] on span "Diseño" at bounding box center [32, 136] width 33 height 20
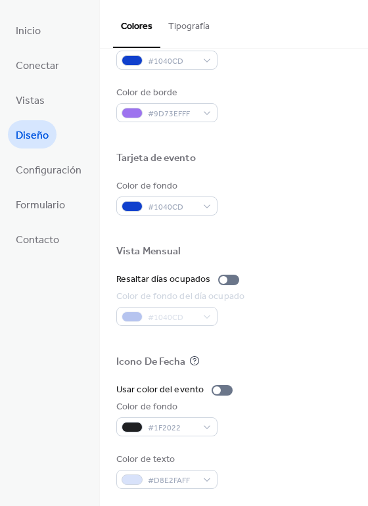
scroll to position [561, 0]
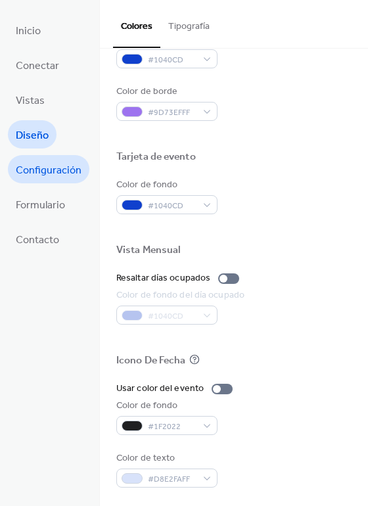
click at [56, 166] on span "Configuración" at bounding box center [49, 170] width 66 height 20
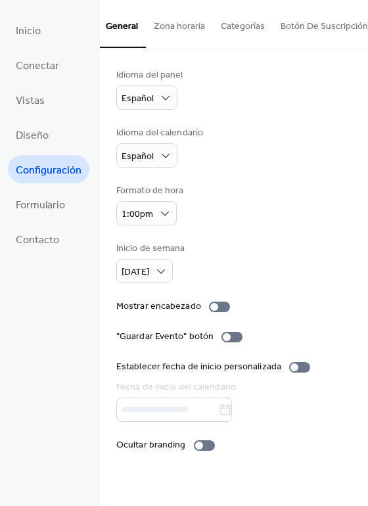
scroll to position [0, 30]
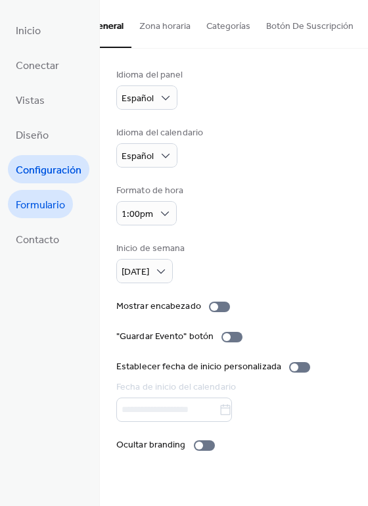
click at [43, 198] on span "Formulario" at bounding box center [40, 205] width 49 height 20
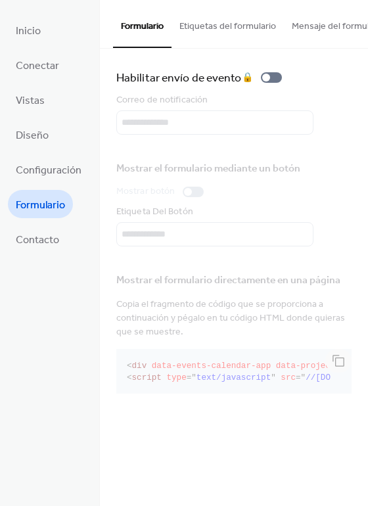
click at [227, 22] on button "Etiquetas del formulario" at bounding box center [228, 23] width 112 height 47
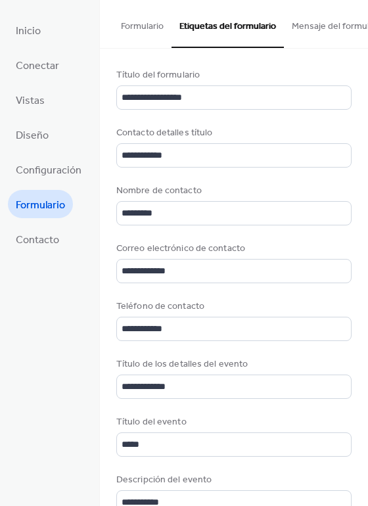
click at [336, 24] on button "Mensaje del formulario" at bounding box center [338, 23] width 108 height 47
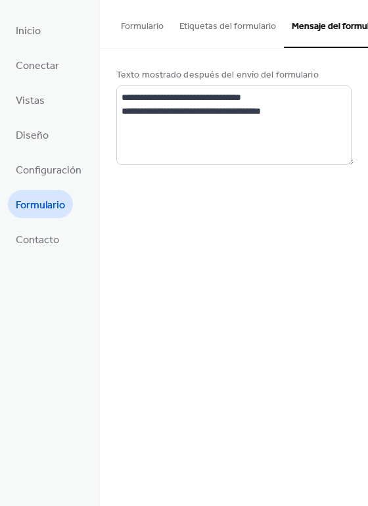
click at [152, 28] on button "Formulario" at bounding box center [142, 23] width 58 height 47
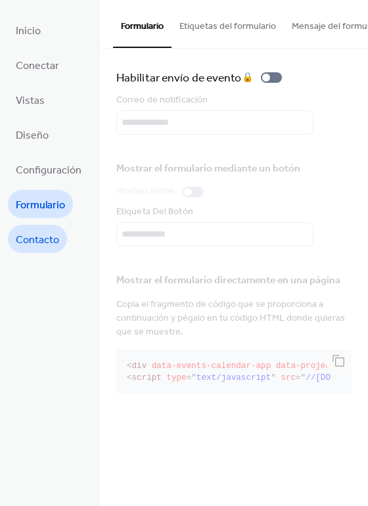
click at [47, 233] on span "Contacto" at bounding box center [37, 240] width 43 height 20
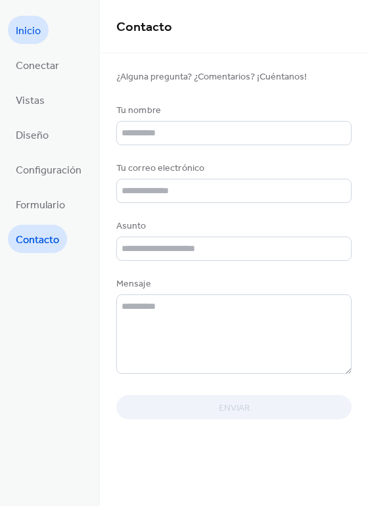
click at [33, 34] on span "Inicio" at bounding box center [28, 31] width 25 height 20
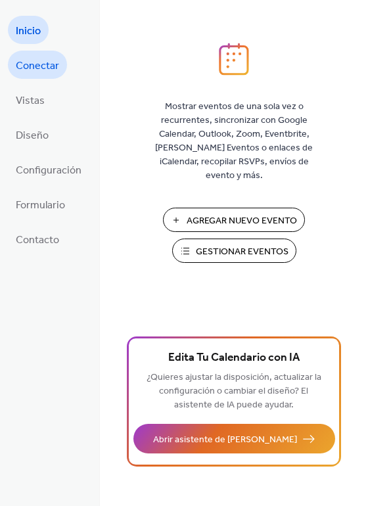
click at [45, 65] on span "Conectar" at bounding box center [37, 66] width 43 height 20
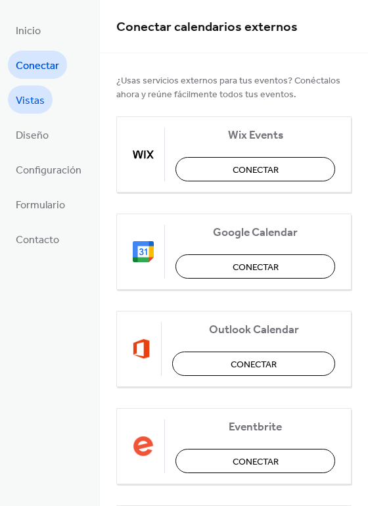
click at [37, 95] on span "Vistas" at bounding box center [30, 101] width 29 height 20
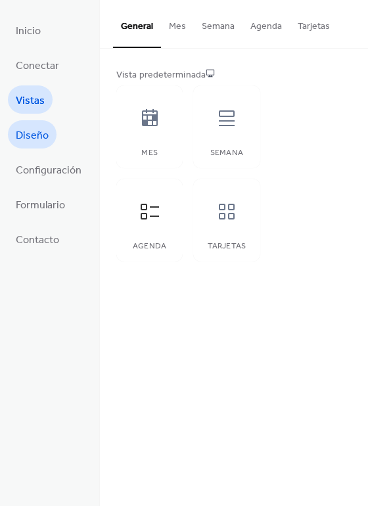
click at [39, 137] on span "Diseño" at bounding box center [32, 136] width 33 height 20
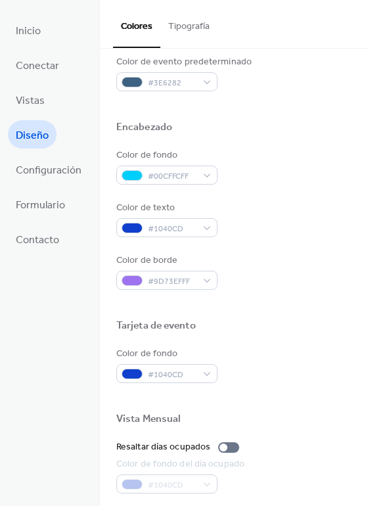
scroll to position [394, 0]
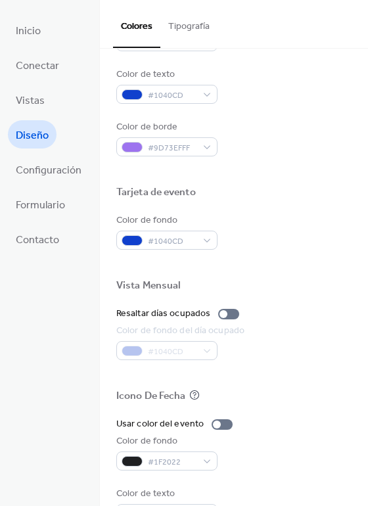
click at [184, 32] on button "Tipografía" at bounding box center [188, 23] width 57 height 47
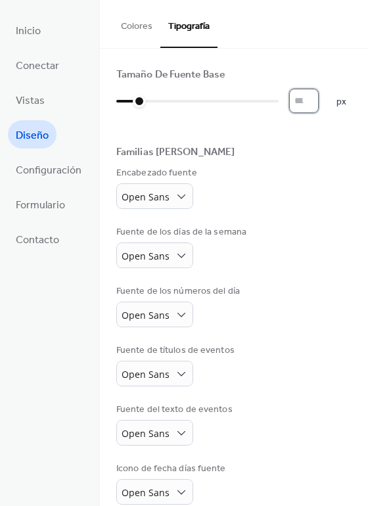
click at [292, 102] on input "*" at bounding box center [304, 101] width 30 height 24
click at [313, 95] on input "**" at bounding box center [304, 101] width 30 height 24
click at [314, 97] on input "**" at bounding box center [304, 101] width 30 height 24
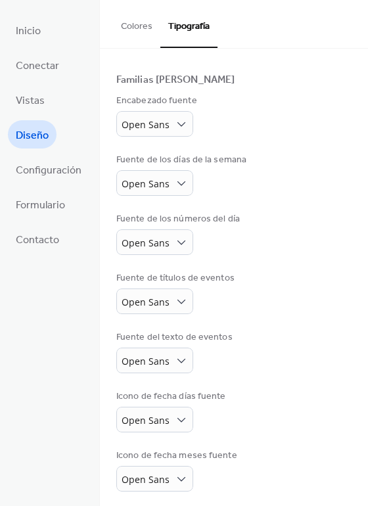
scroll to position [74, 0]
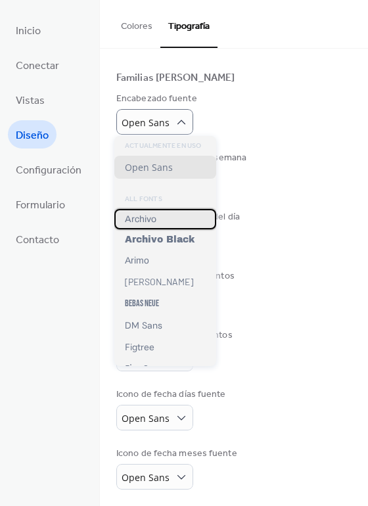
click at [145, 216] on span "Archivo" at bounding box center [141, 219] width 32 height 10
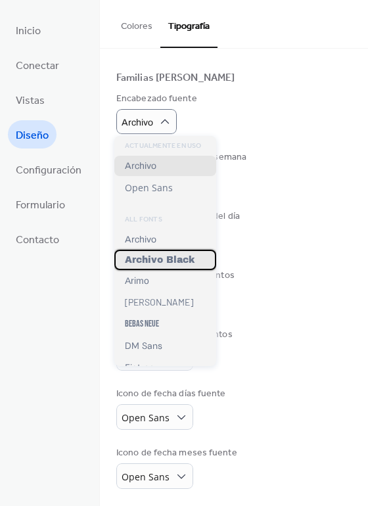
click at [143, 265] on span "Archivo Black" at bounding box center [160, 260] width 70 height 10
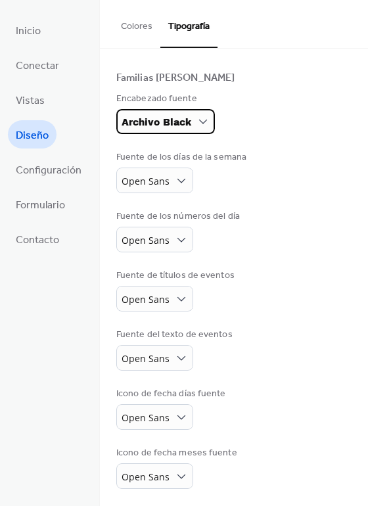
click at [196, 129] on div "Archivo Black" at bounding box center [165, 121] width 99 height 25
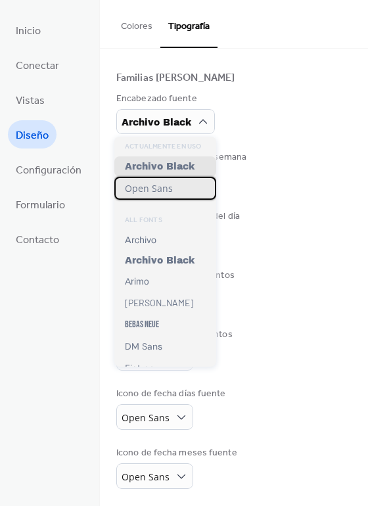
click at [161, 193] on span "Open Sans" at bounding box center [149, 188] width 48 height 12
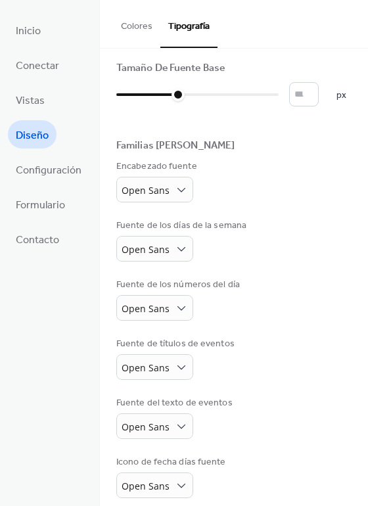
scroll to position [0, 0]
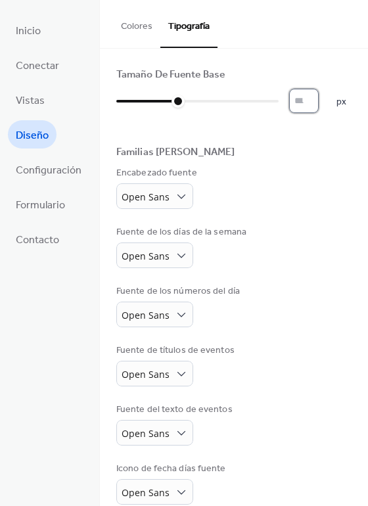
click at [303, 99] on input "**" at bounding box center [304, 101] width 30 height 24
drag, startPoint x: 302, startPoint y: 99, endPoint x: 285, endPoint y: 100, distance: 17.8
click at [285, 100] on div "** px" at bounding box center [231, 101] width 230 height 24
click at [312, 106] on input "**" at bounding box center [304, 101] width 30 height 24
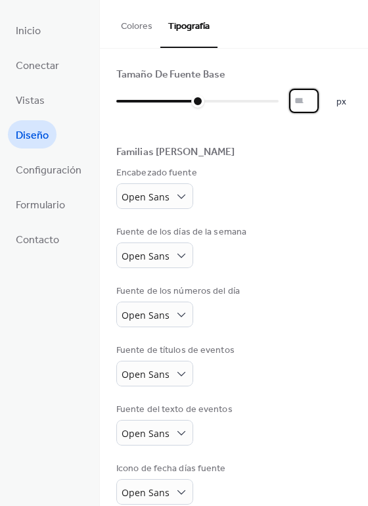
type input "**"
click at [312, 106] on input "**" at bounding box center [304, 101] width 30 height 24
